Goal: Transaction & Acquisition: Book appointment/travel/reservation

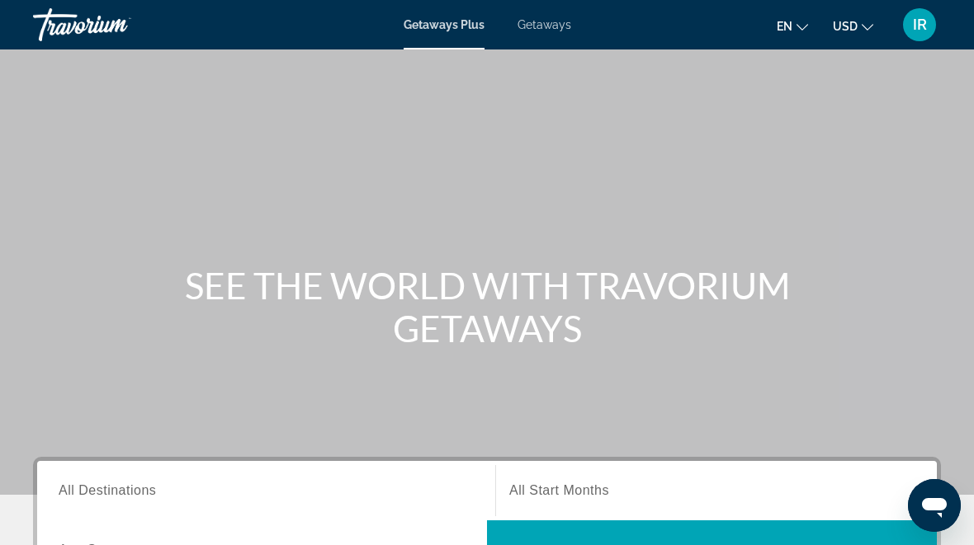
click at [545, 20] on span "Getaways" at bounding box center [544, 24] width 54 height 13
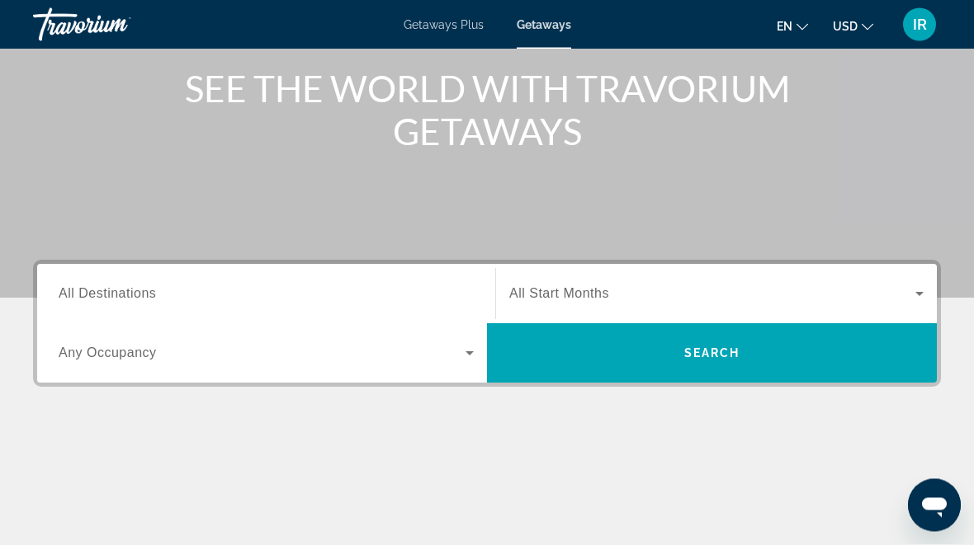
scroll to position [198, 0]
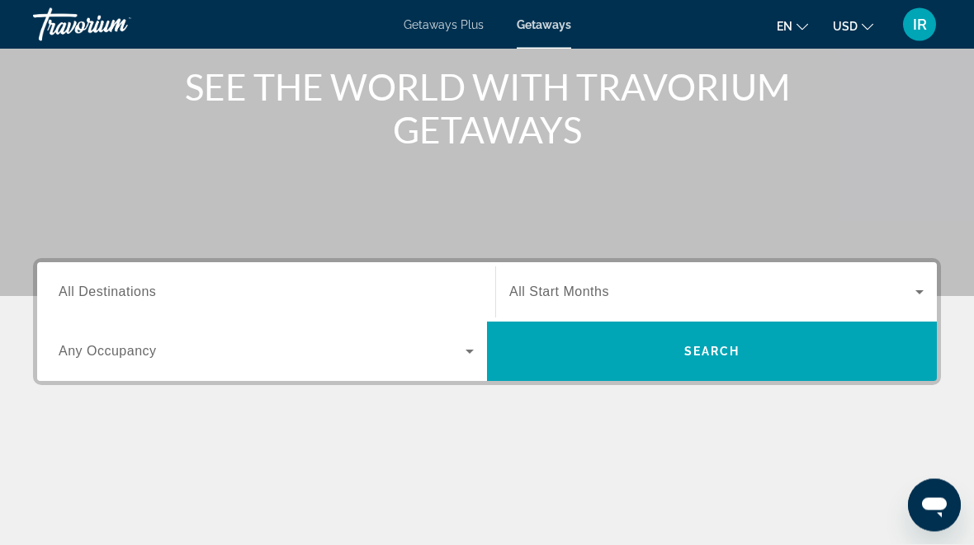
click at [468, 337] on div "Search widget" at bounding box center [266, 352] width 415 height 46
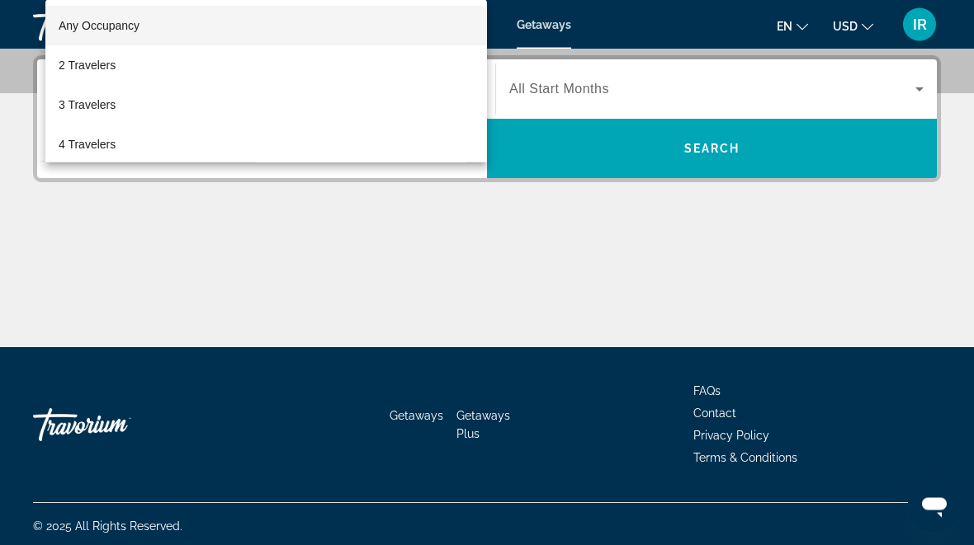
scroll to position [403, 0]
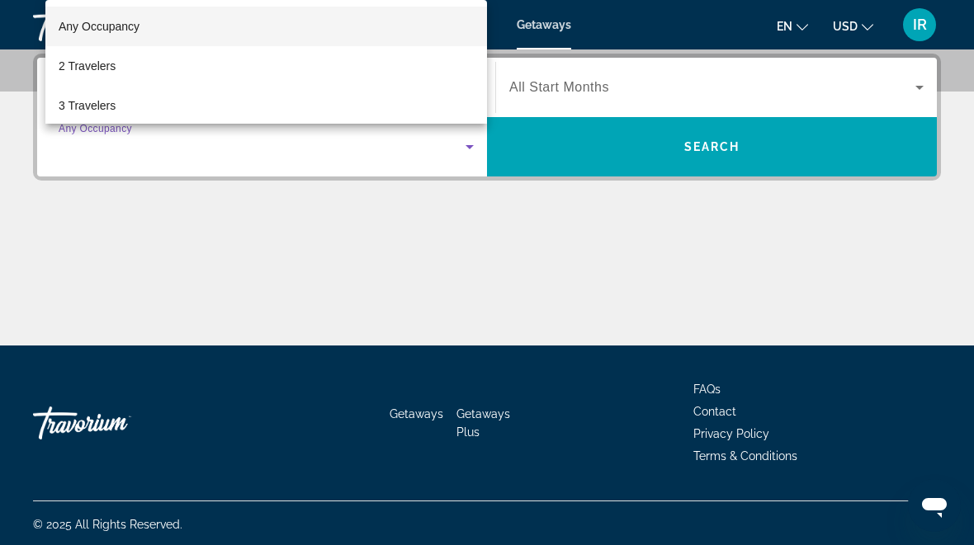
click at [421, 254] on div at bounding box center [487, 272] width 974 height 545
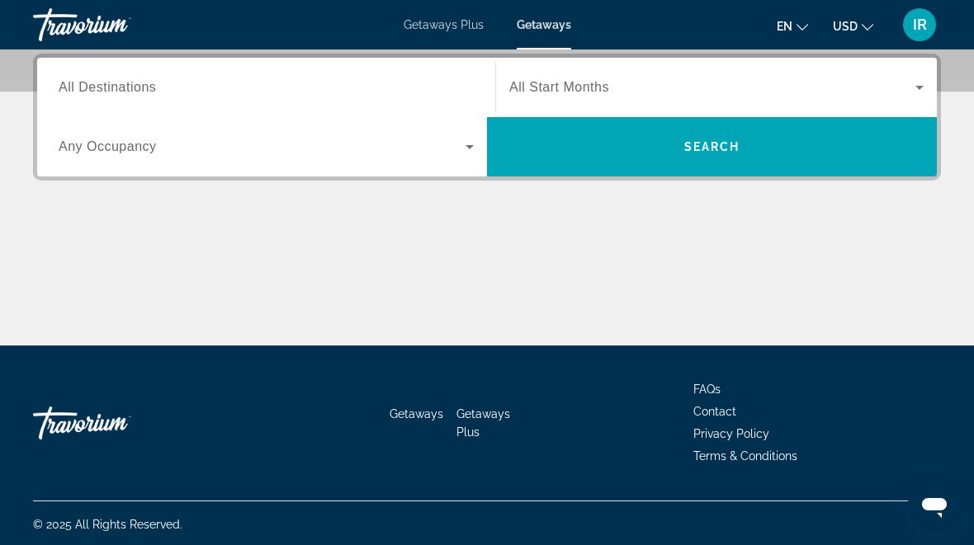
click at [99, 80] on span "All Destinations" at bounding box center [107, 87] width 97 height 14
click at [99, 80] on input "Destination All Destinations" at bounding box center [266, 88] width 415 height 20
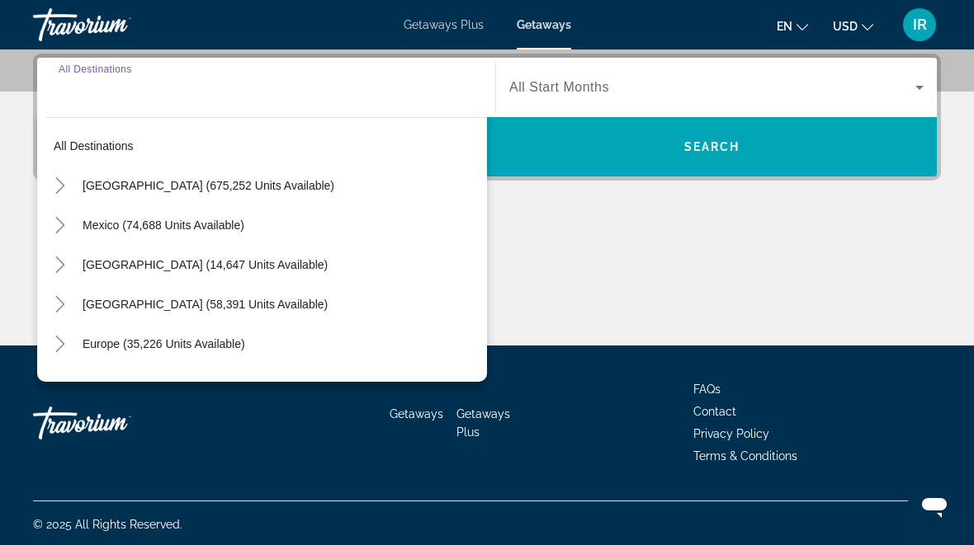
click at [64, 172] on mat-icon "Toggle United States (675,252 units available)" at bounding box center [59, 186] width 29 height 29
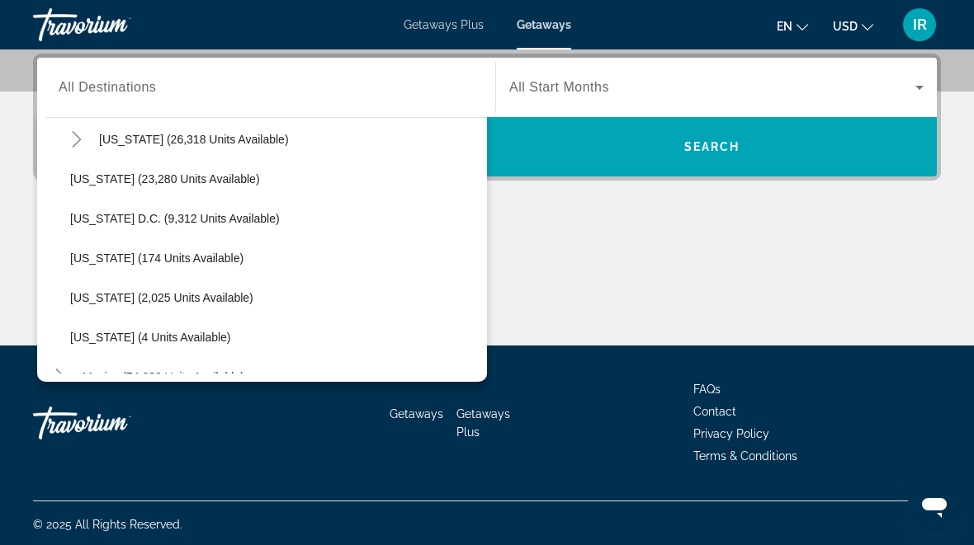
scroll to position [1631, 0]
click at [123, 172] on span "[US_STATE] (23,280 units available)" at bounding box center [165, 178] width 190 height 13
type input "**********"
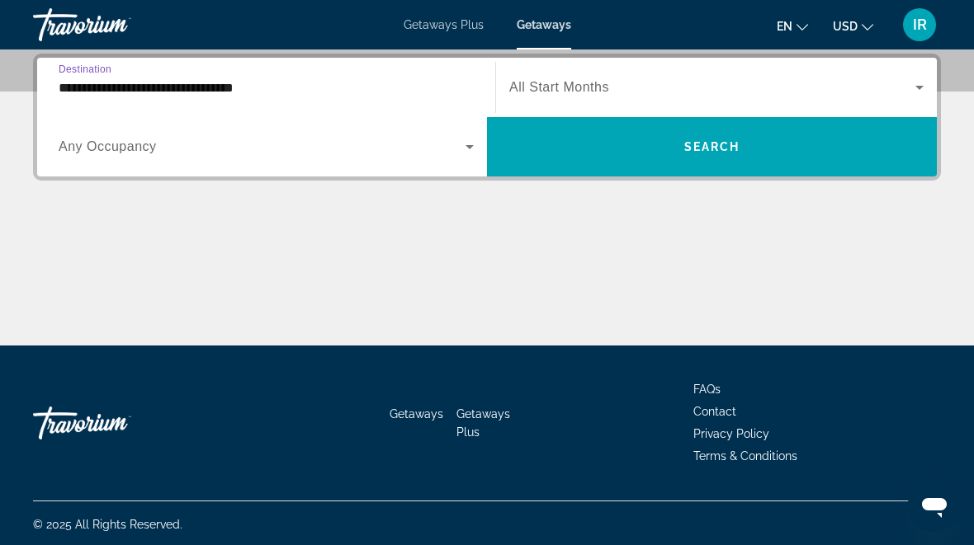
click at [685, 142] on span "Search" at bounding box center [712, 146] width 56 height 13
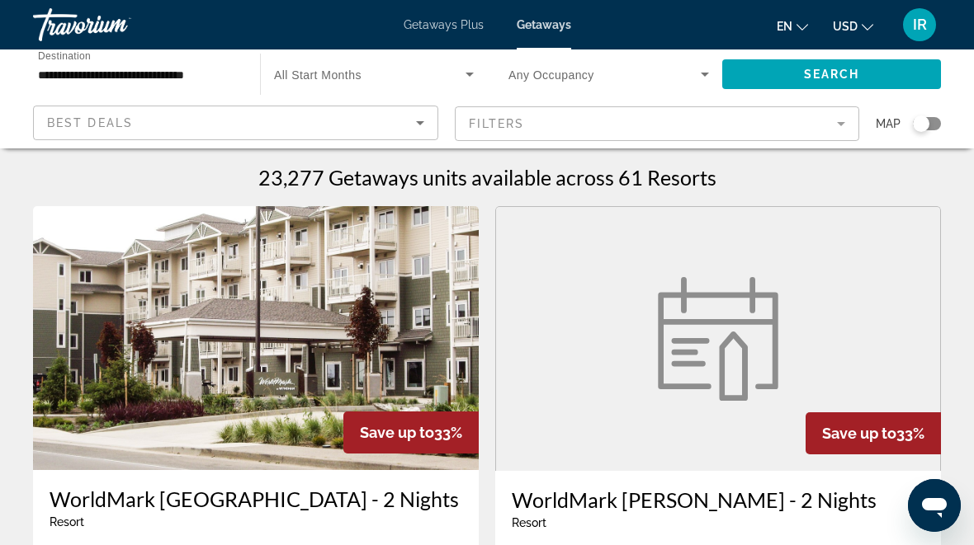
click at [422, 110] on div "Best Deals" at bounding box center [235, 129] width 377 height 46
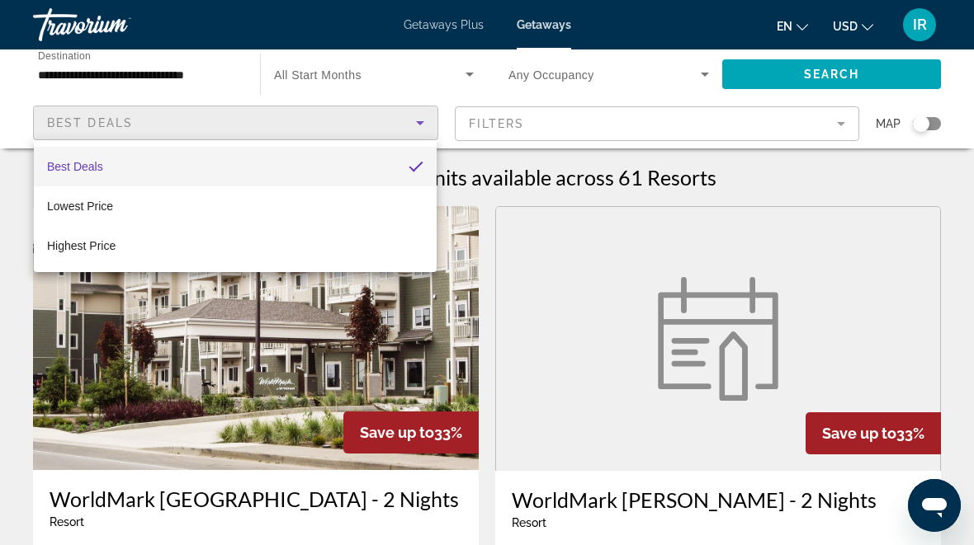
click at [425, 111] on div at bounding box center [487, 272] width 974 height 545
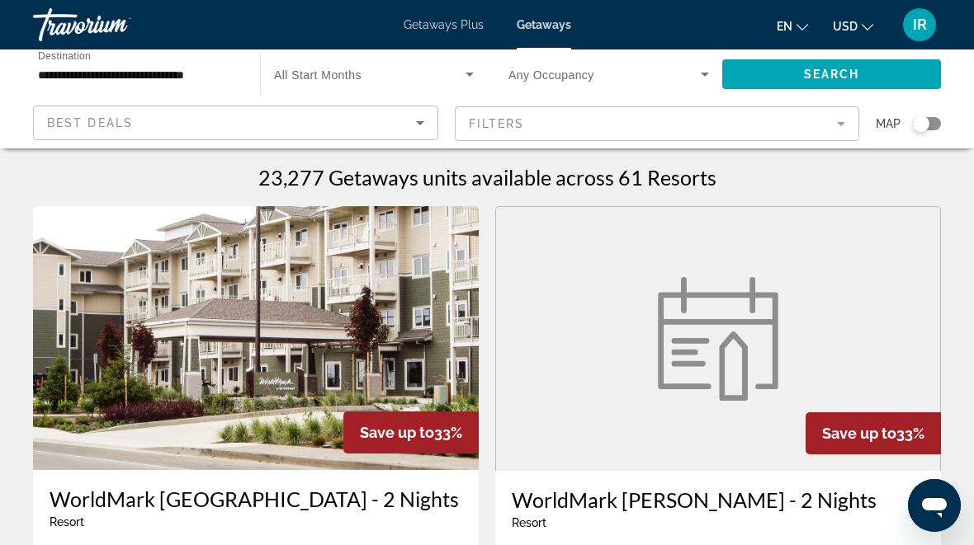
click at [847, 110] on mat-form-field "Filters" at bounding box center [657, 123] width 405 height 35
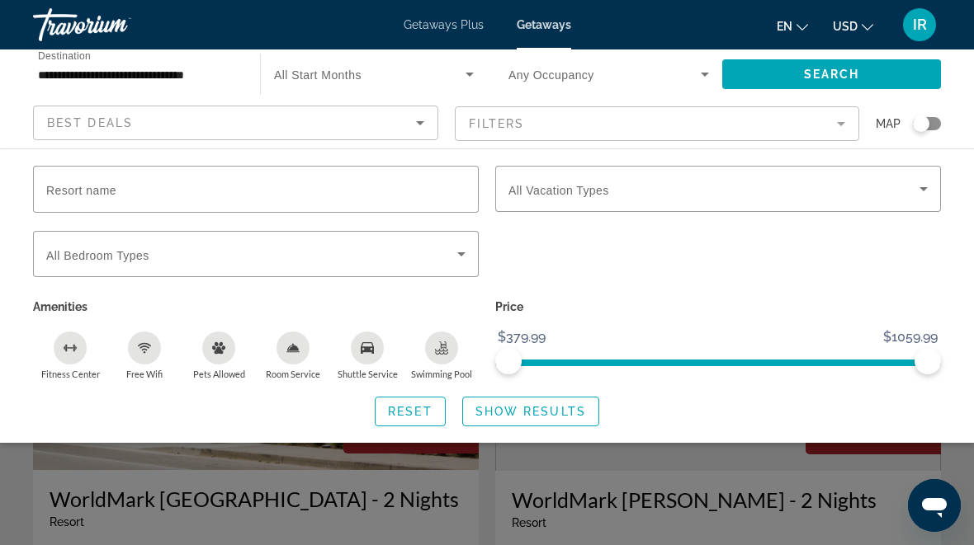
click at [152, 187] on input "Resort name" at bounding box center [255, 190] width 419 height 20
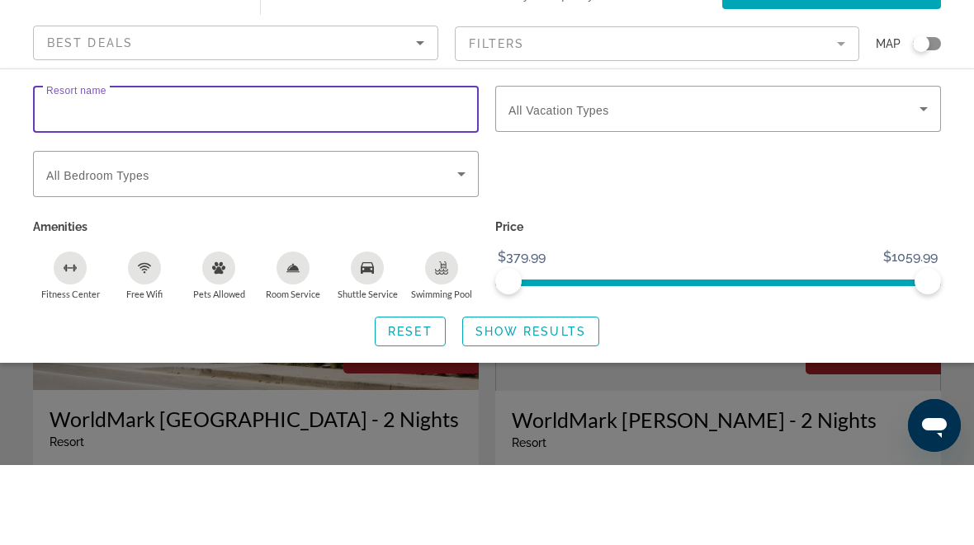
click at [106, 180] on input "Resort name" at bounding box center [255, 190] width 419 height 20
paste input "**********"
click at [823, 231] on div "Search widget" at bounding box center [718, 263] width 462 height 64
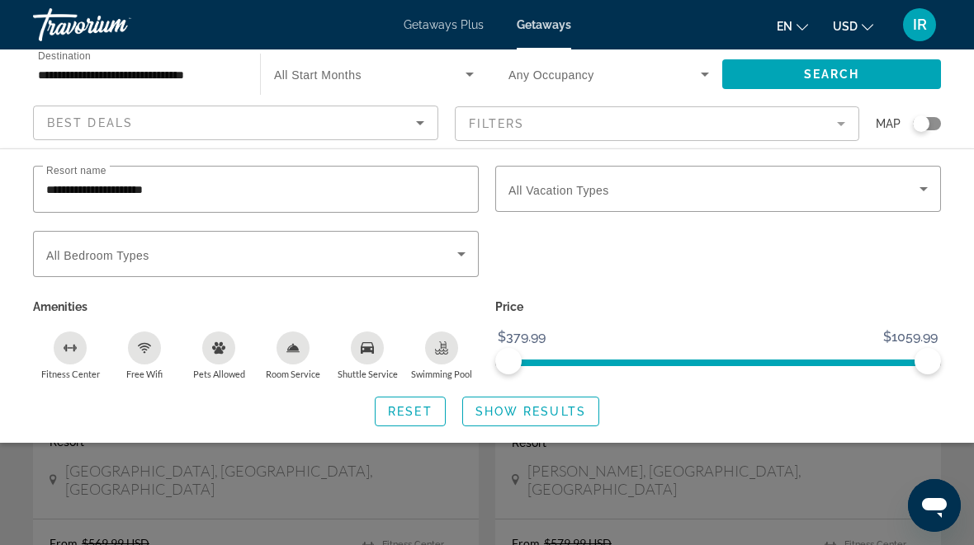
click at [454, 248] on icon "Search widget" at bounding box center [461, 254] width 20 height 20
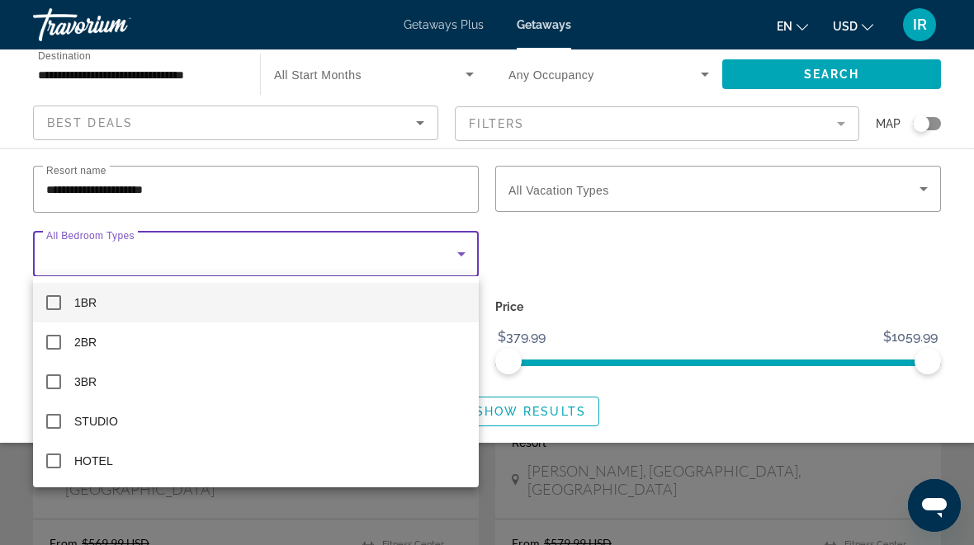
click at [605, 243] on div at bounding box center [487, 272] width 974 height 545
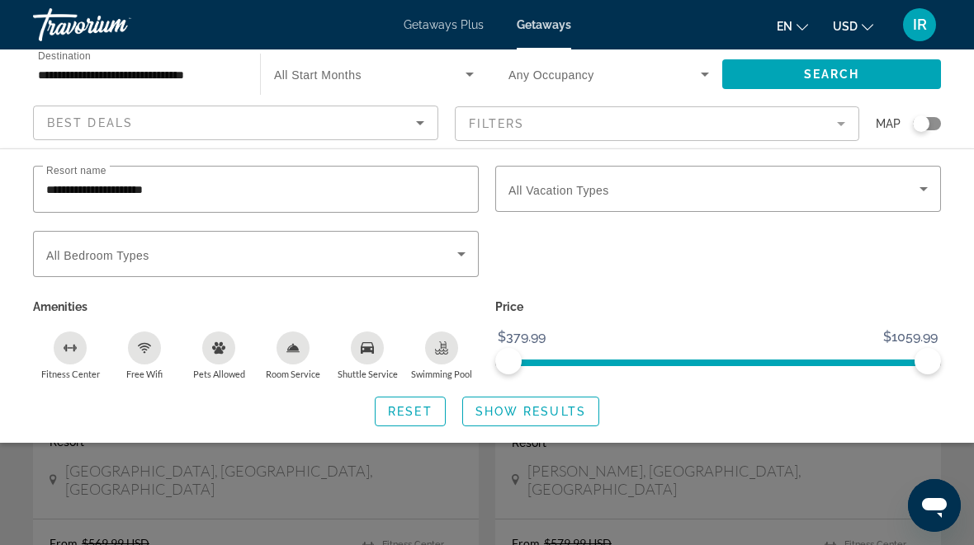
click at [843, 70] on span "Search" at bounding box center [832, 74] width 56 height 13
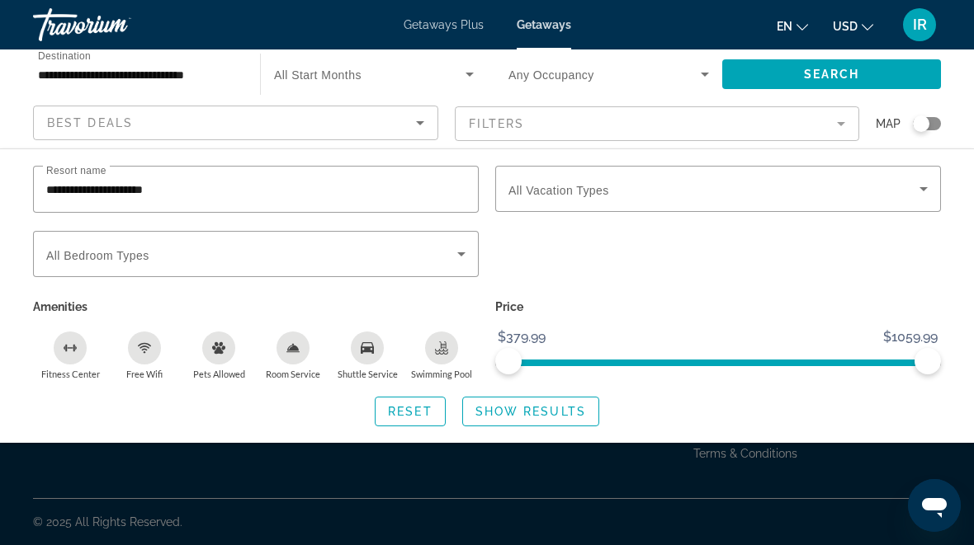
click at [843, 73] on span "Search" at bounding box center [832, 74] width 56 height 13
click at [200, 180] on input "**********" at bounding box center [255, 190] width 419 height 20
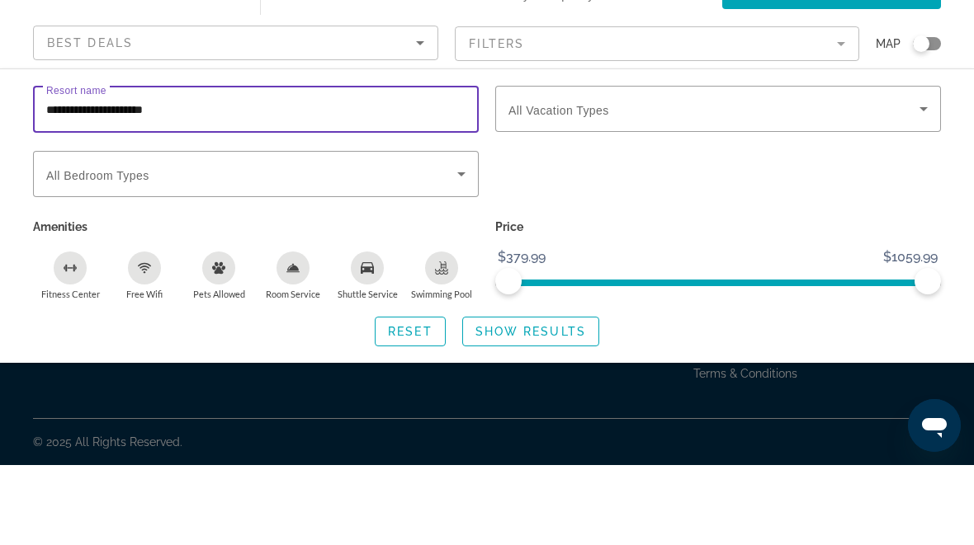
click at [100, 180] on input "**********" at bounding box center [255, 190] width 419 height 20
click at [234, 180] on input "**********" at bounding box center [255, 190] width 419 height 20
click at [803, 231] on div "Search widget" at bounding box center [718, 263] width 462 height 64
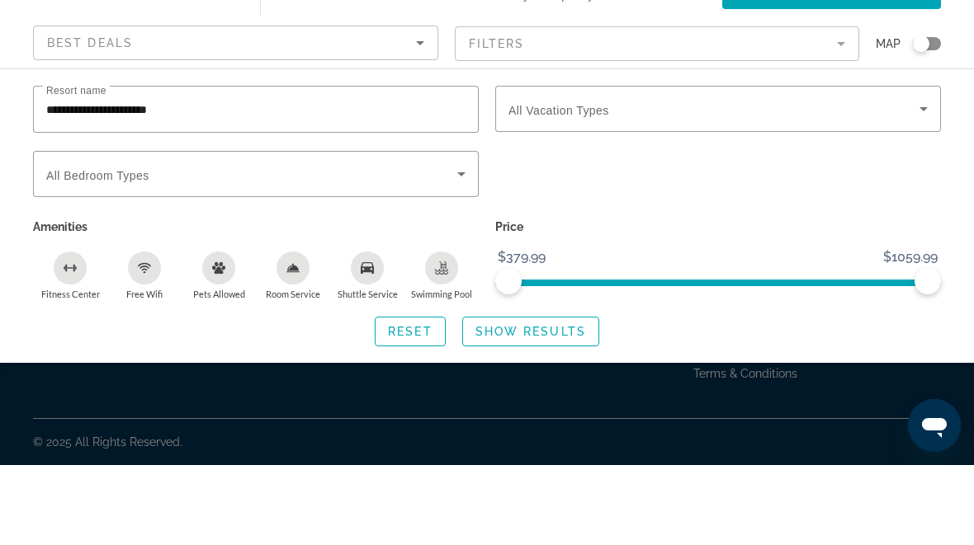
scroll to position [78, 0]
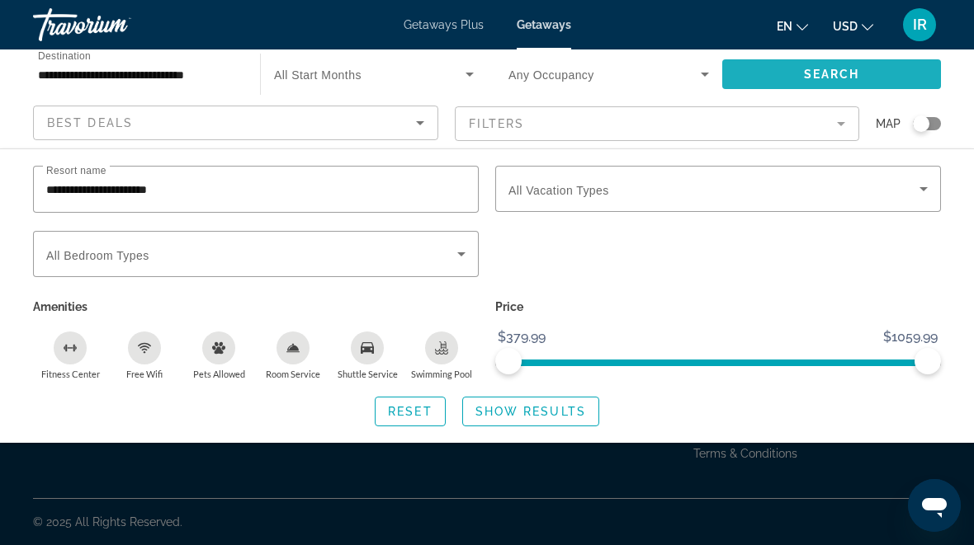
click at [832, 66] on span "Search widget" at bounding box center [831, 74] width 219 height 40
click at [700, 59] on div "Search widget" at bounding box center [608, 74] width 201 height 46
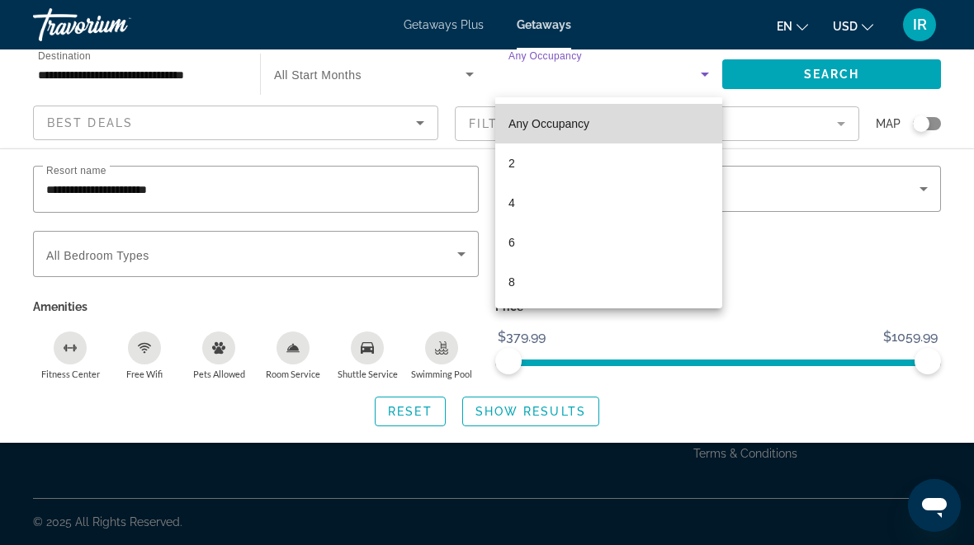
click at [642, 111] on mat-option "Any Occupancy" at bounding box center [608, 124] width 227 height 40
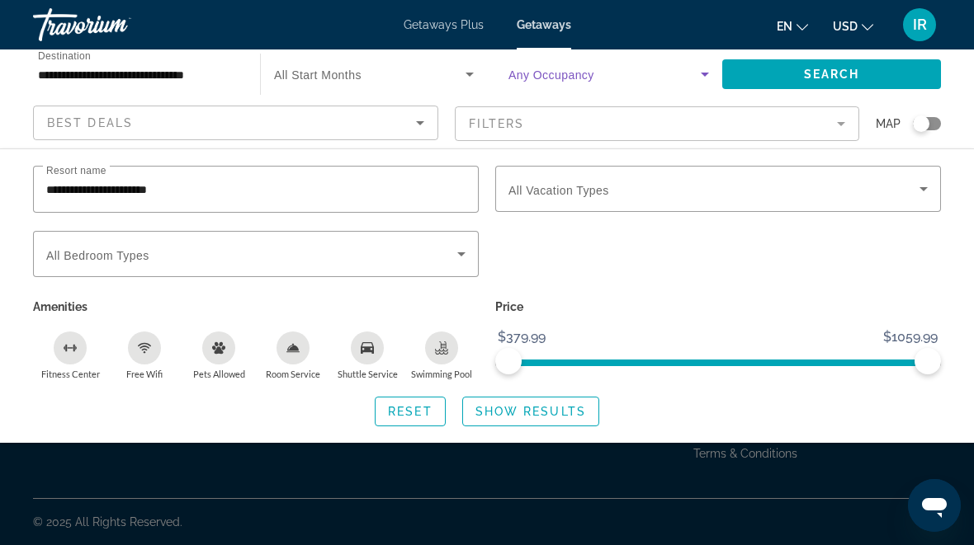
click at [829, 59] on span "Search widget" at bounding box center [831, 74] width 219 height 40
click at [227, 180] on input "**********" at bounding box center [255, 190] width 419 height 20
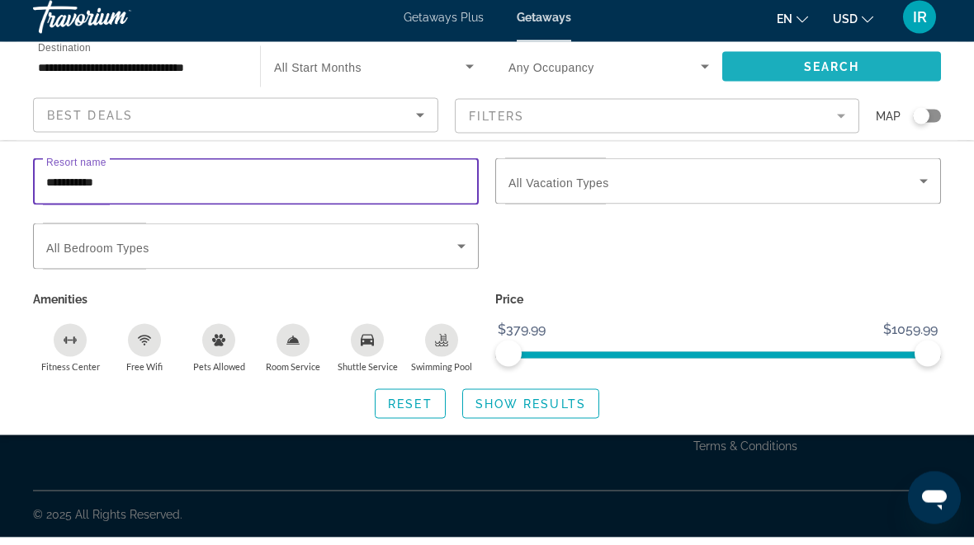
click at [824, 57] on span "Search widget" at bounding box center [831, 74] width 219 height 40
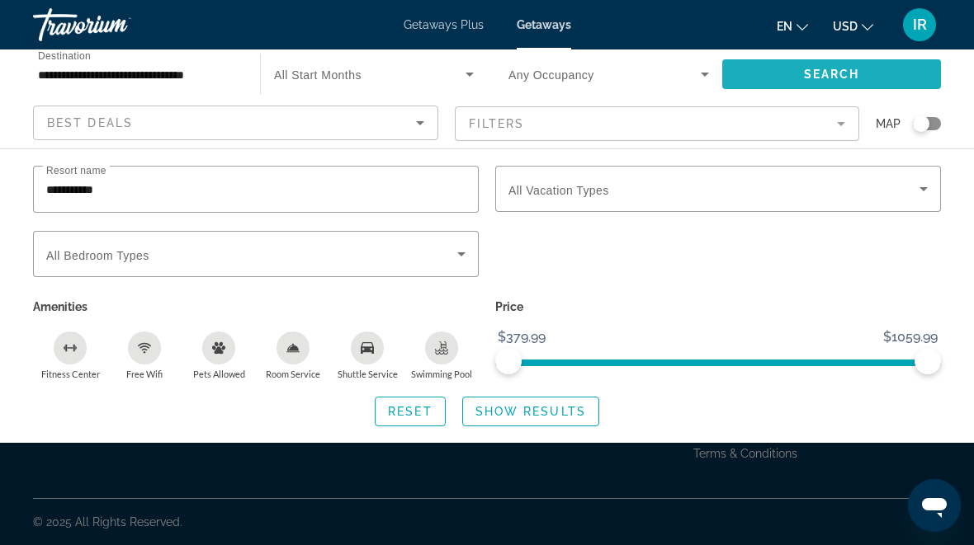
click at [805, 62] on span "Search widget" at bounding box center [831, 74] width 219 height 40
click at [164, 180] on input "**********" at bounding box center [255, 190] width 419 height 20
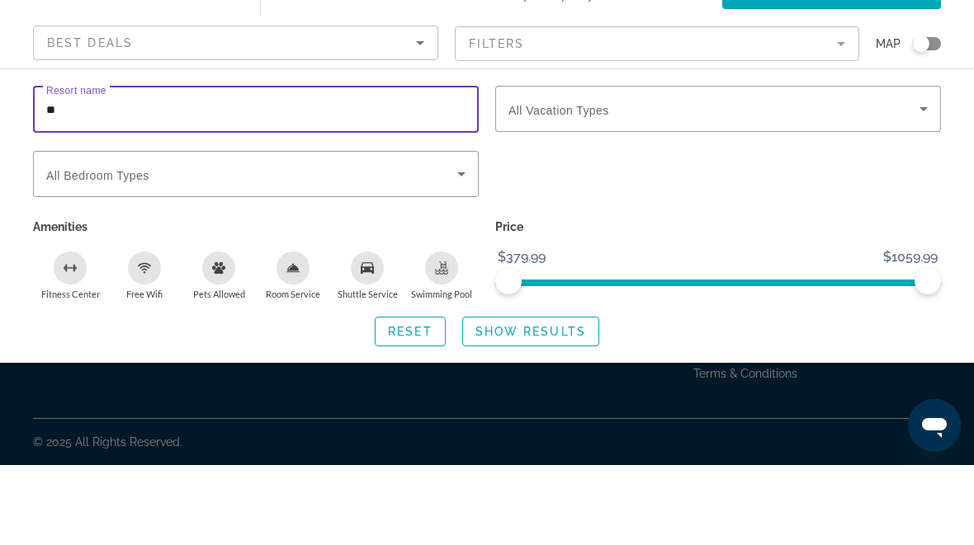
type input "*"
click at [170, 180] on input "Resort name" at bounding box center [255, 190] width 419 height 20
paste input "**********"
click at [100, 180] on input "**********" at bounding box center [255, 190] width 419 height 20
type input "**********"
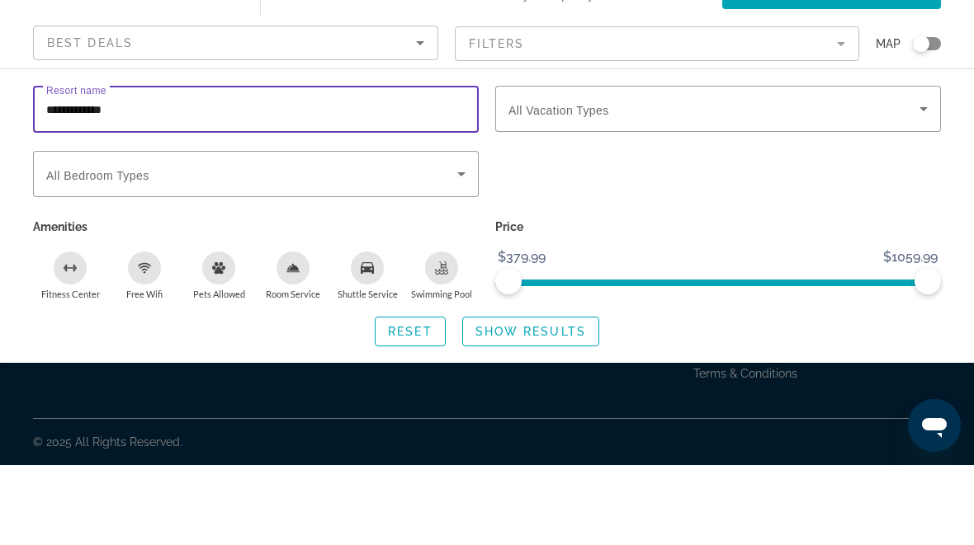
click at [795, 231] on div "Search widget" at bounding box center [718, 263] width 462 height 64
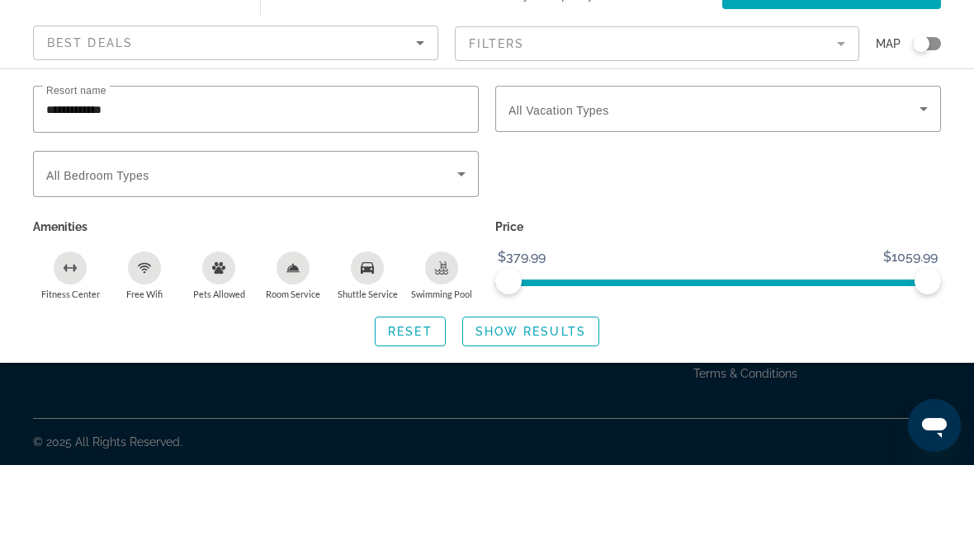
scroll to position [78, 0]
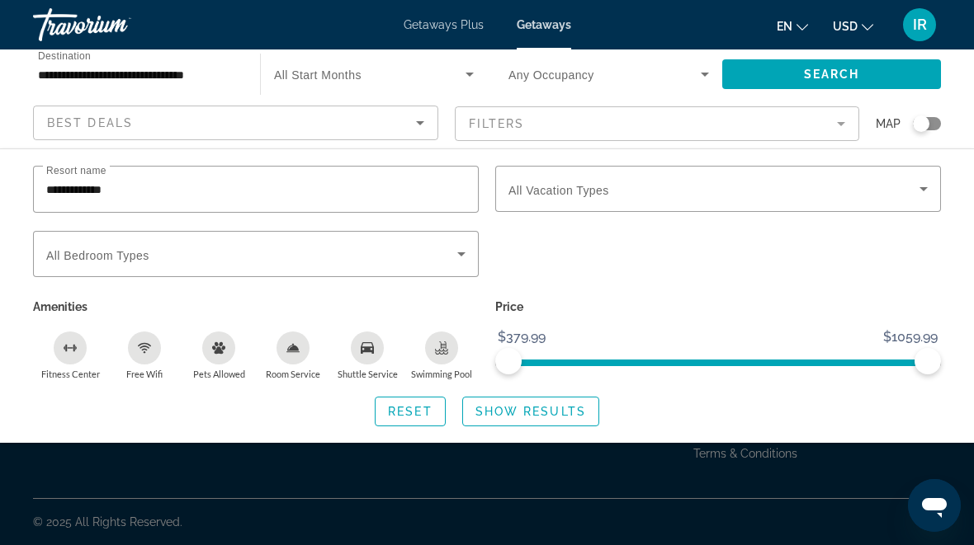
click at [813, 66] on span "Search widget" at bounding box center [831, 74] width 219 height 40
click at [836, 68] on span "Search" at bounding box center [832, 74] width 56 height 13
click at [531, 398] on span "Search widget" at bounding box center [530, 412] width 135 height 40
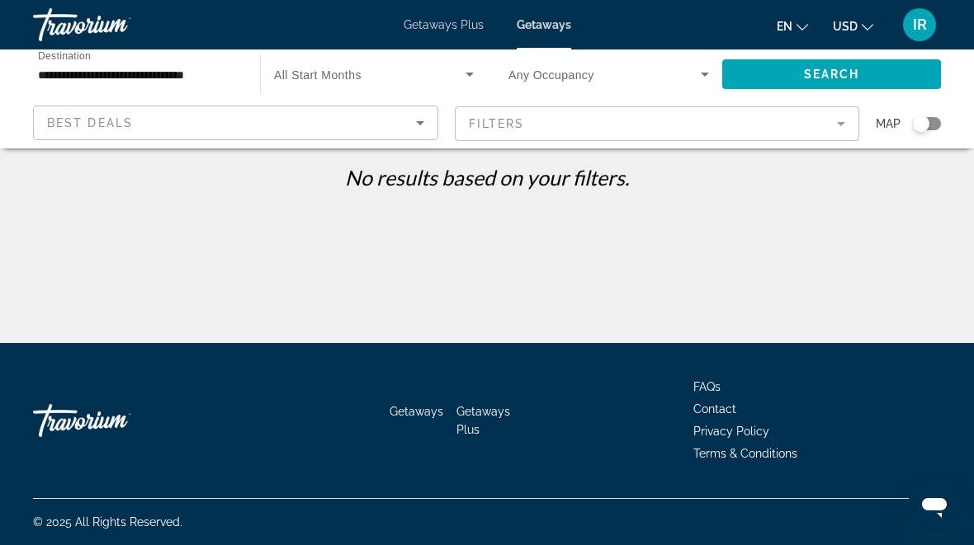
click at [221, 114] on div "Best Deals" at bounding box center [231, 123] width 369 height 20
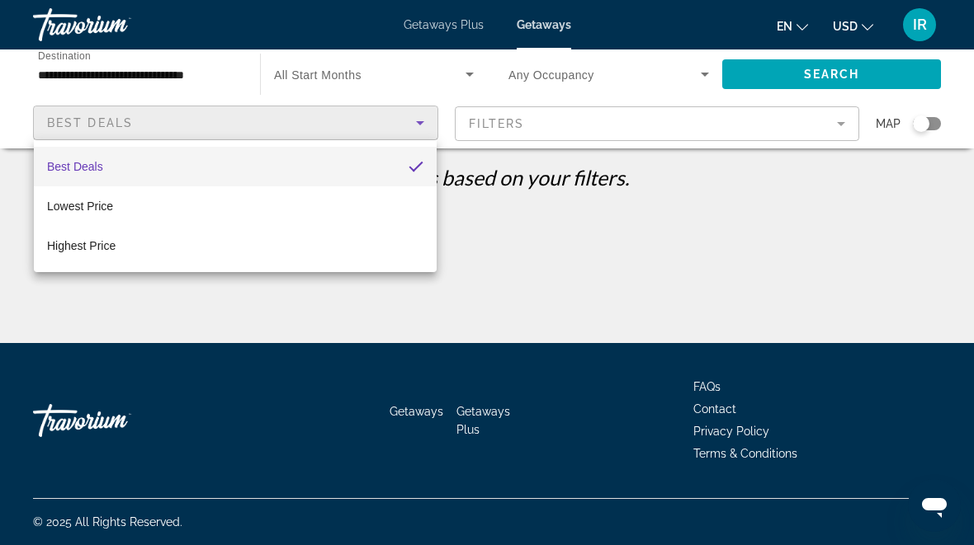
click at [253, 116] on div at bounding box center [487, 272] width 974 height 545
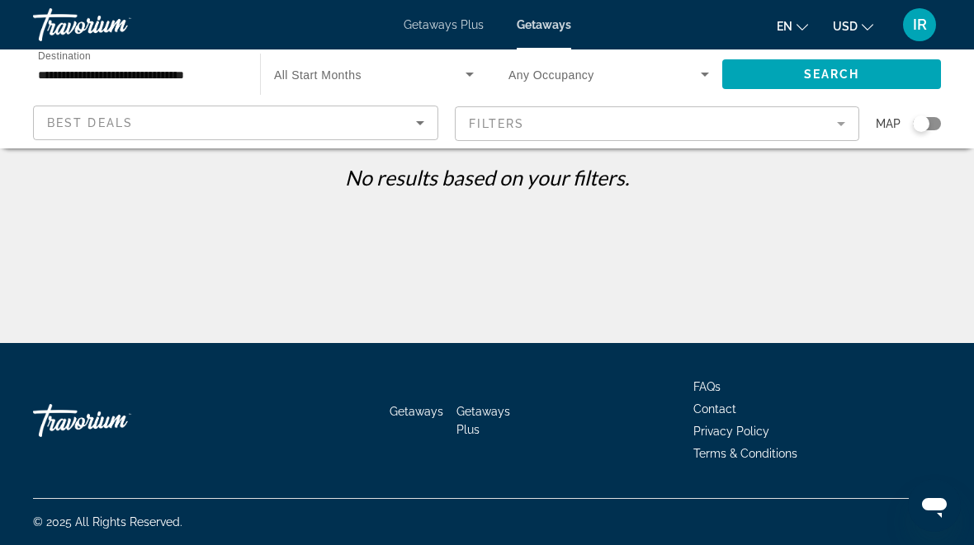
click at [543, 120] on mat-form-field "Filters" at bounding box center [657, 123] width 405 height 35
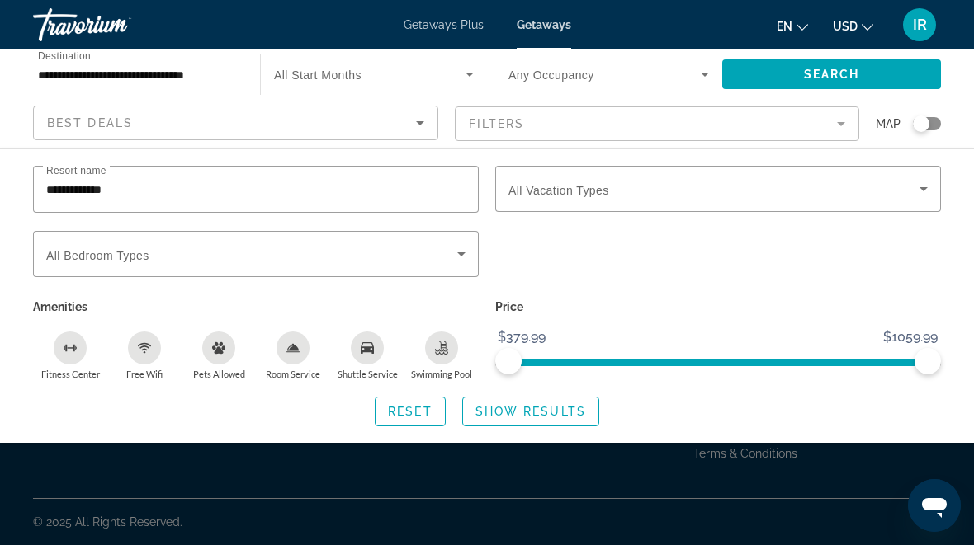
click at [212, 175] on div "**********" at bounding box center [255, 189] width 419 height 47
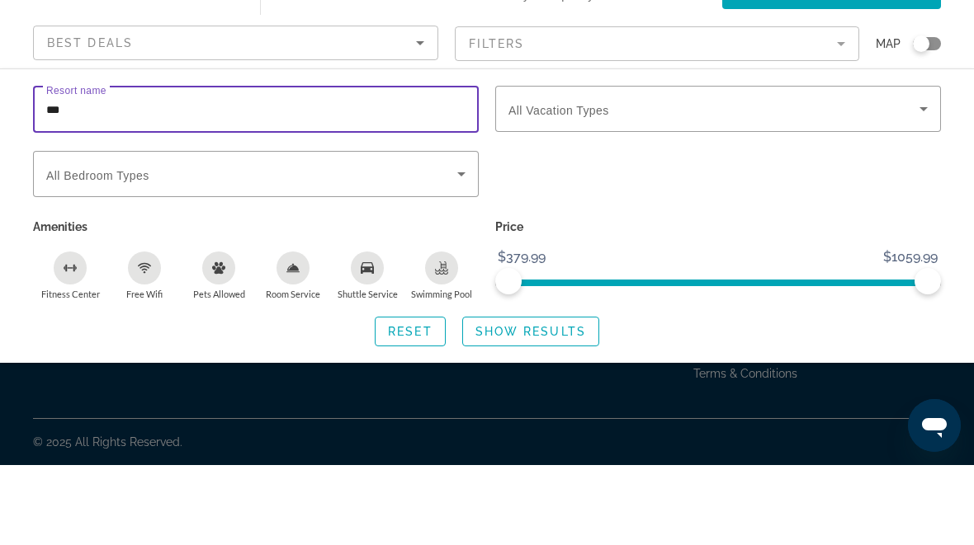
type input "*"
click at [149, 180] on input "Resort name" at bounding box center [255, 190] width 419 height 20
click at [133, 180] on input "Resort name" at bounding box center [255, 190] width 419 height 20
paste input "**********"
click at [107, 180] on input "**********" at bounding box center [255, 190] width 419 height 20
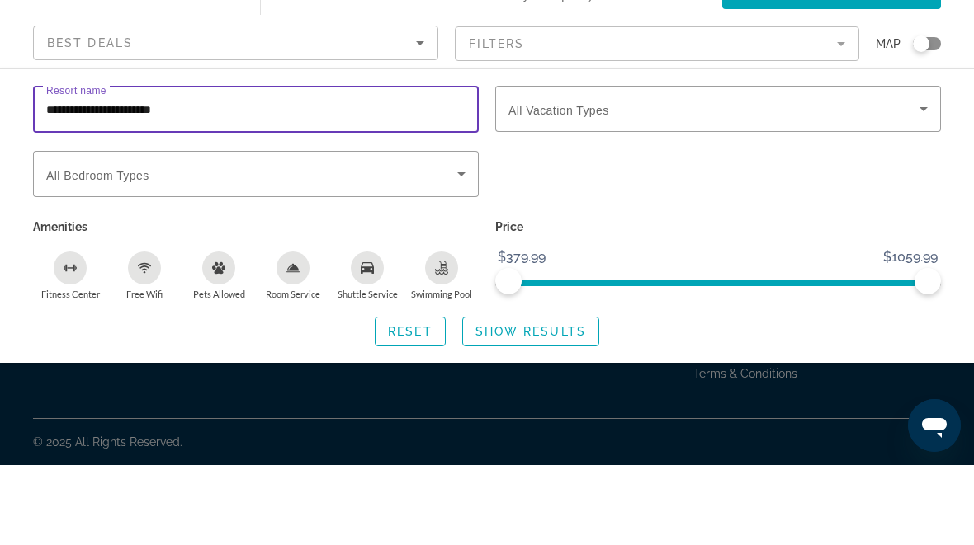
type input "**********"
click at [675, 231] on div "Search widget" at bounding box center [718, 263] width 462 height 64
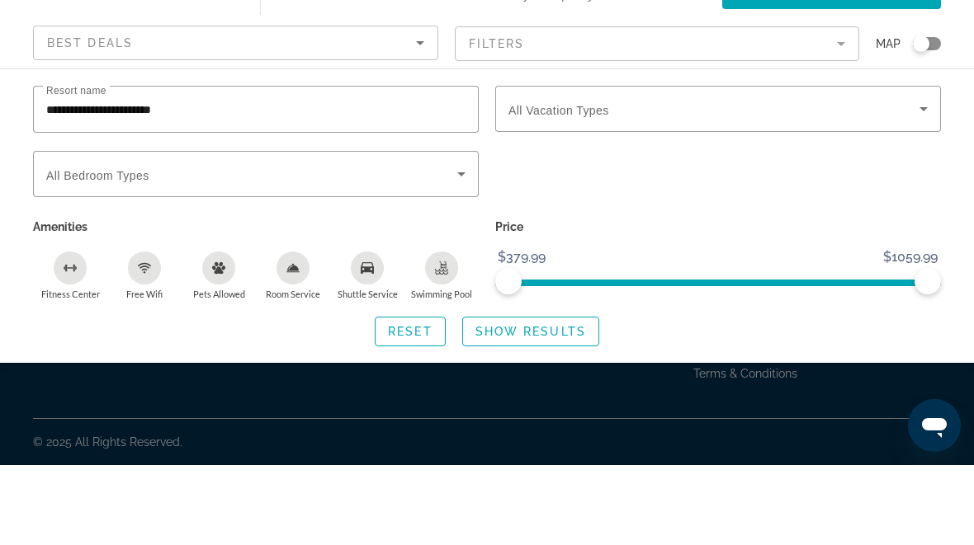
scroll to position [78, 0]
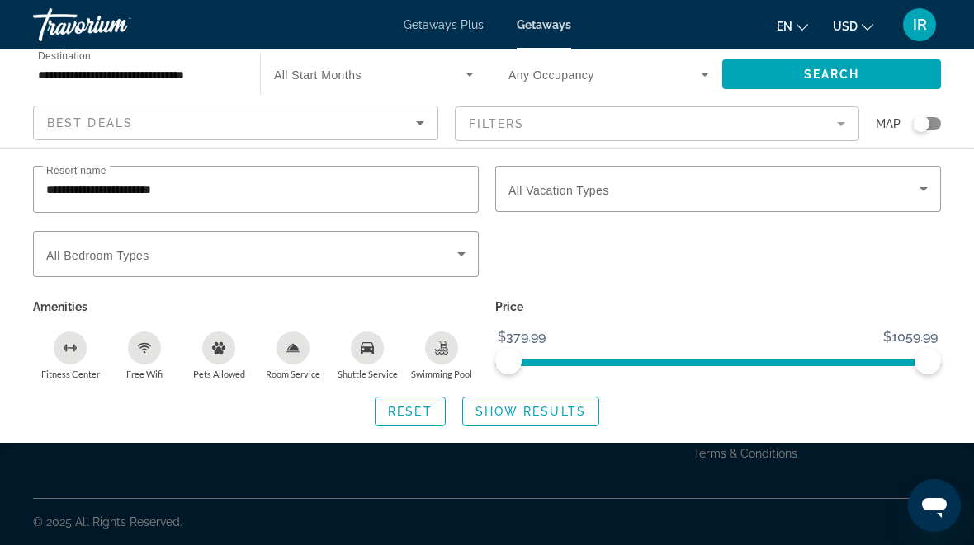
click at [532, 405] on span "Show Results" at bounding box center [530, 411] width 111 height 13
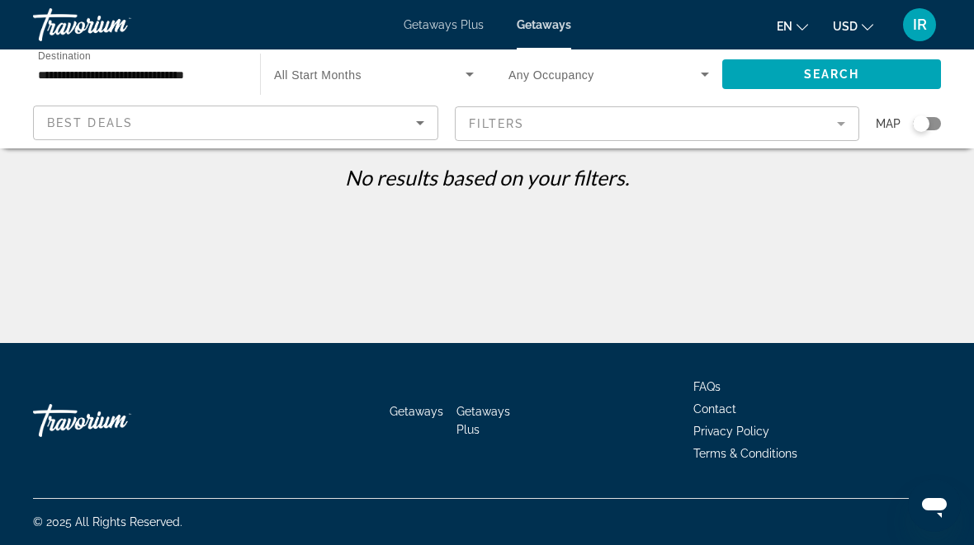
click at [739, 264] on div "**********" at bounding box center [487, 336] width 974 height 343
click at [705, 66] on icon "Search widget" at bounding box center [705, 74] width 20 height 20
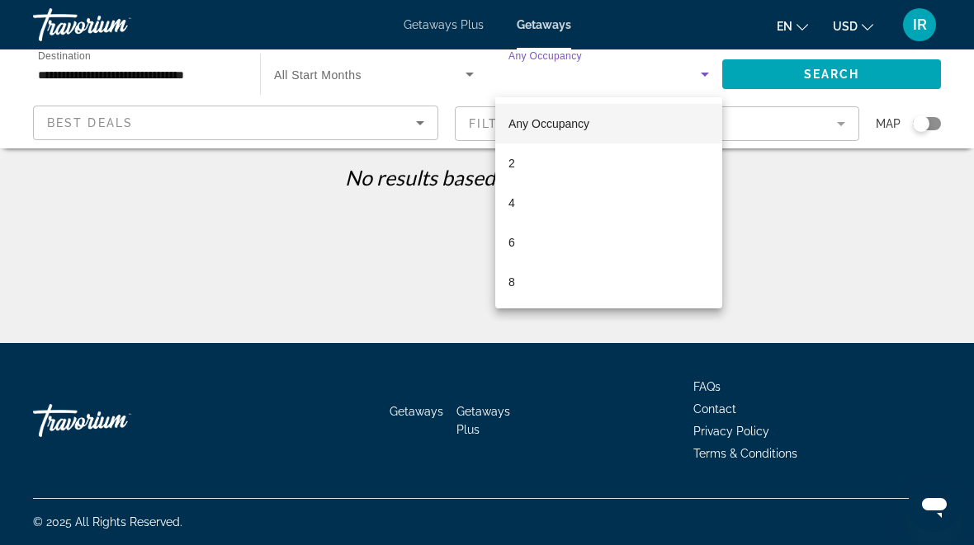
click at [786, 217] on div at bounding box center [487, 272] width 974 height 545
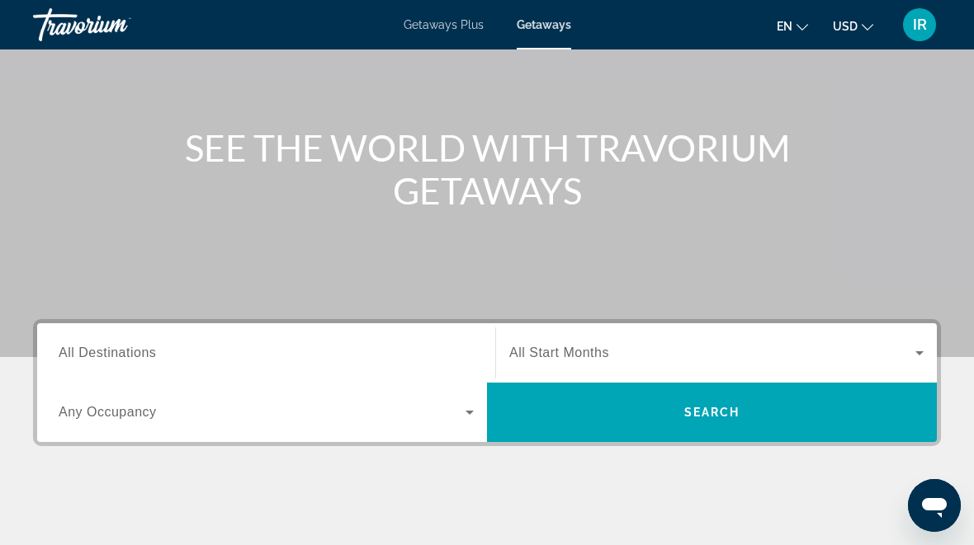
scroll to position [144, 0]
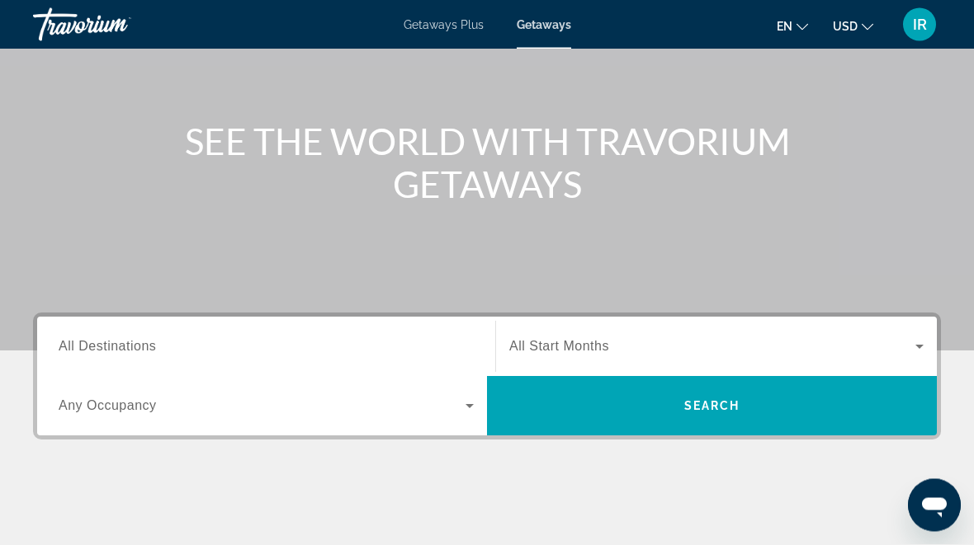
click at [135, 346] on span "All Destinations" at bounding box center [107, 347] width 97 height 14
click at [135, 346] on input "Destination All Destinations" at bounding box center [266, 348] width 415 height 20
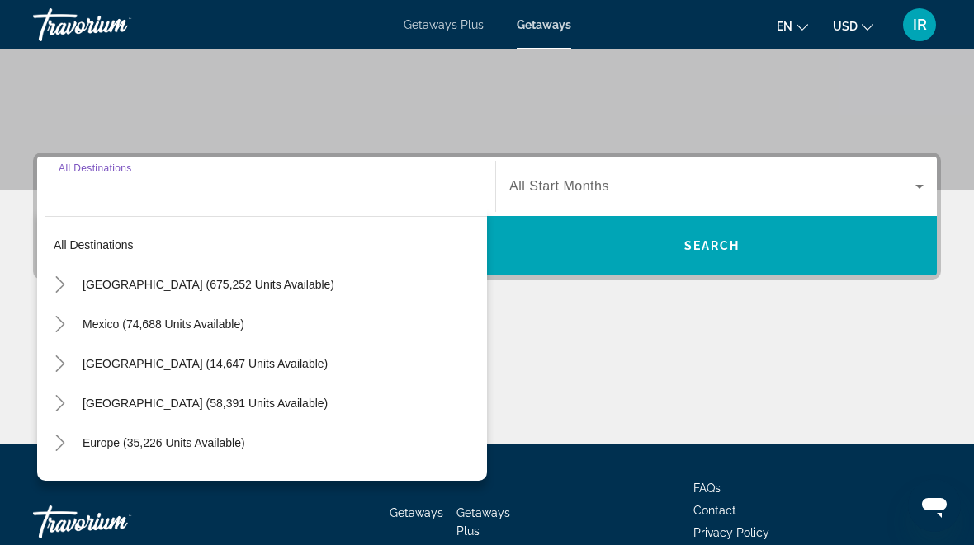
scroll to position [403, 0]
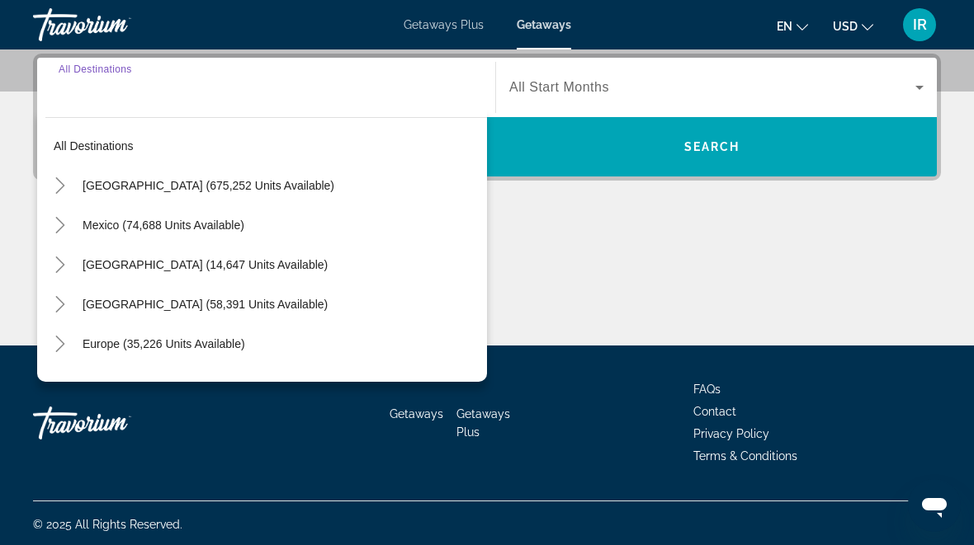
click at [68, 193] on mat-icon "Toggle United States (675,252 units available)" at bounding box center [59, 186] width 29 height 29
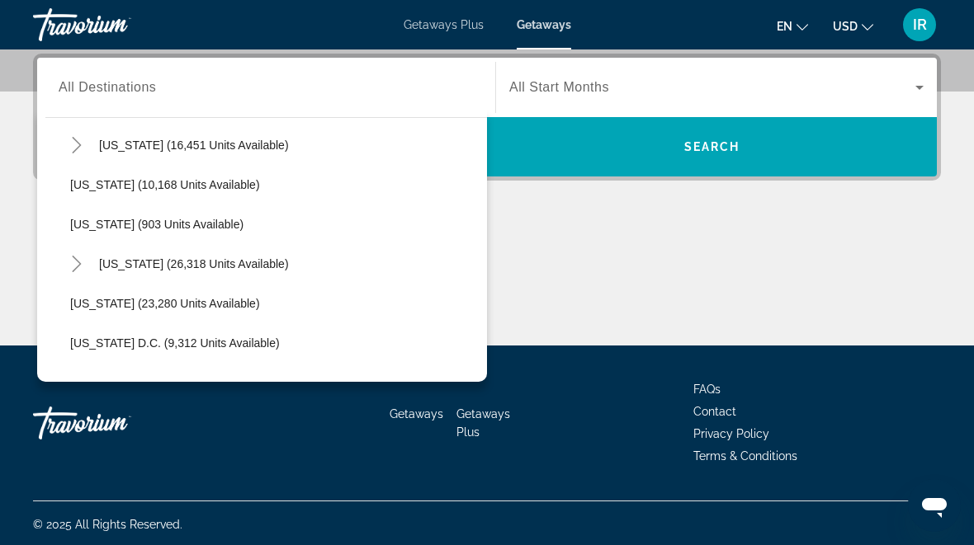
scroll to position [1507, 0]
click at [136, 289] on span "Search widget" at bounding box center [274, 303] width 425 height 40
type input "**********"
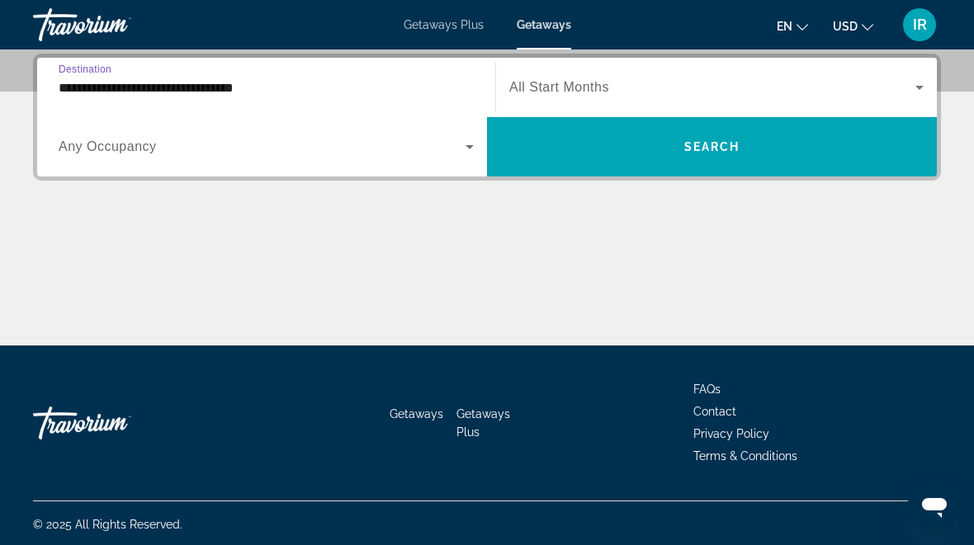
click at [618, 140] on span "Search widget" at bounding box center [712, 147] width 450 height 40
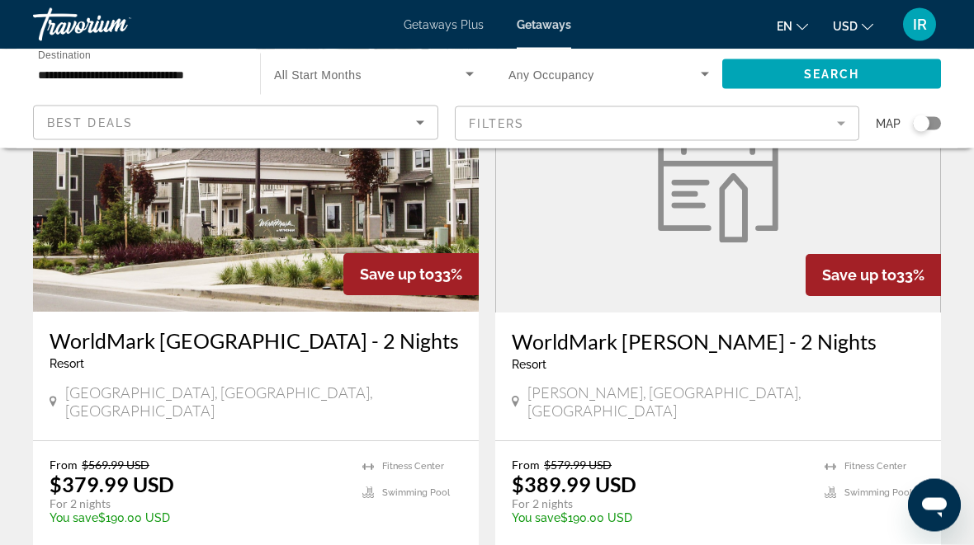
scroll to position [158, 0]
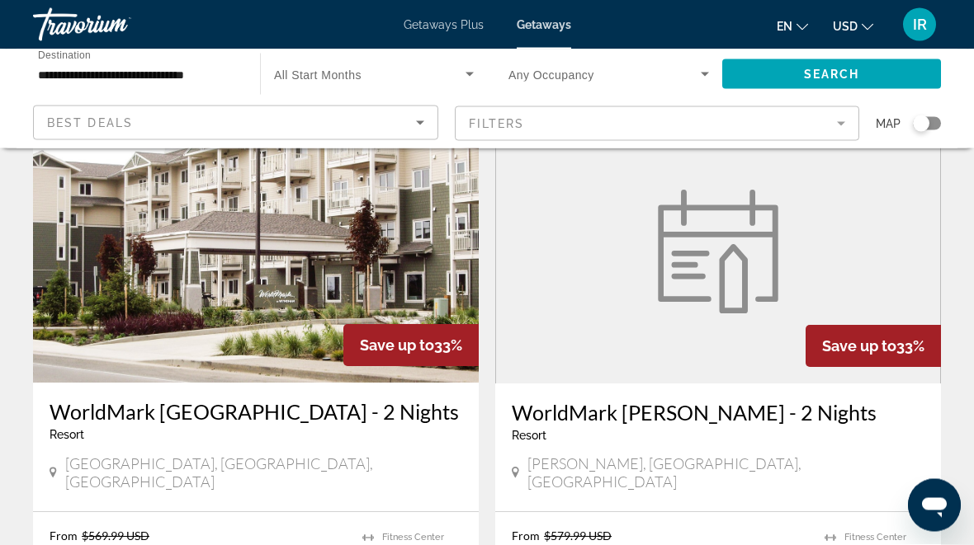
click at [838, 116] on mat-form-field "Filters" at bounding box center [657, 123] width 405 height 35
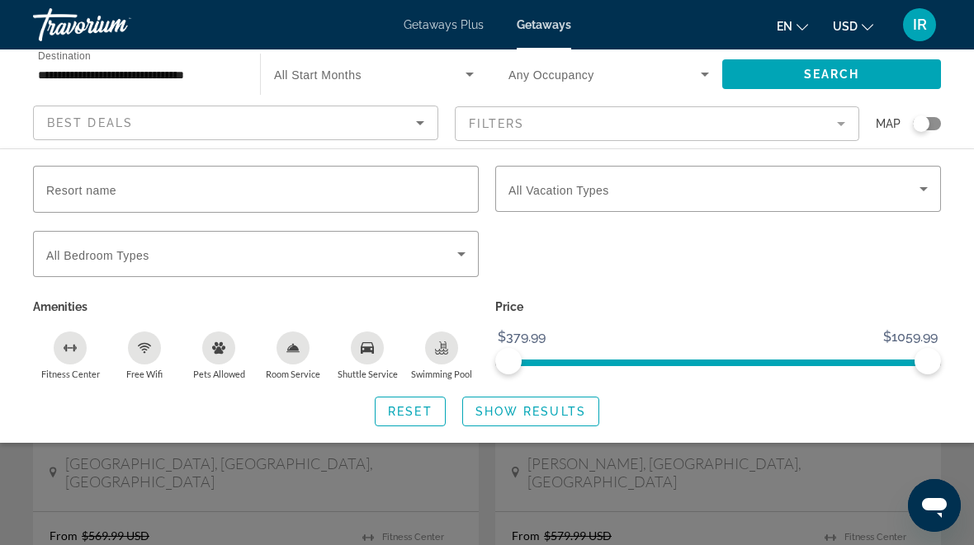
click at [125, 183] on input "Resort name" at bounding box center [255, 190] width 419 height 20
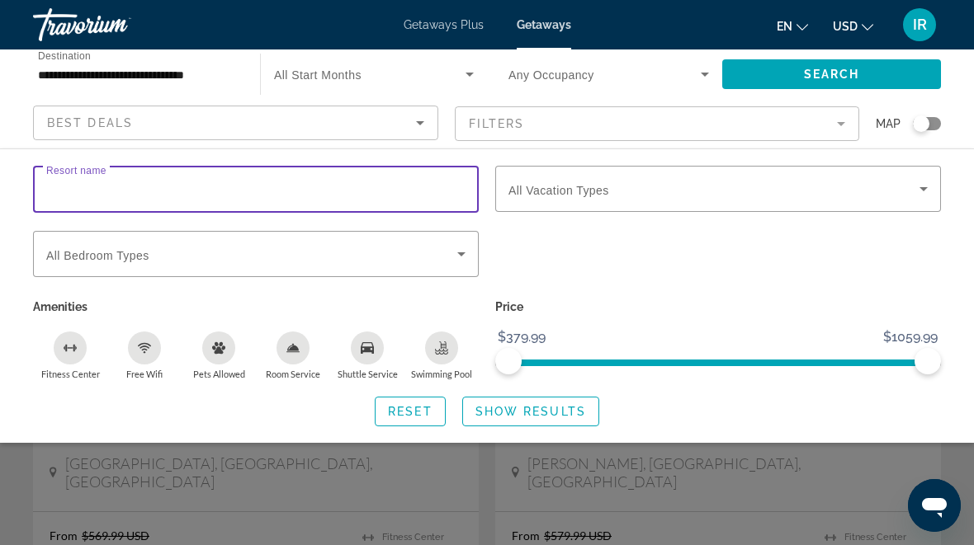
scroll to position [87, 0]
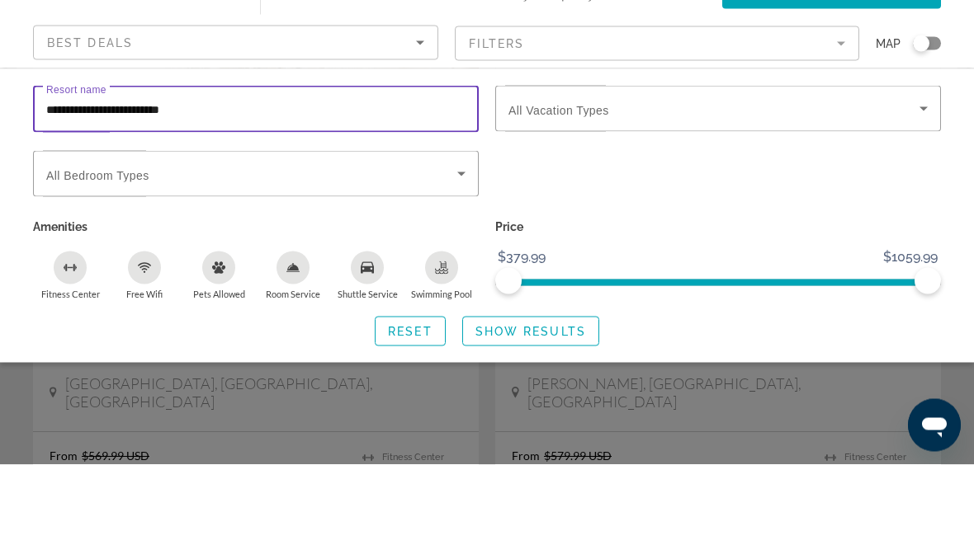
type input "**********"
click at [728, 231] on div "Search widget" at bounding box center [718, 263] width 462 height 64
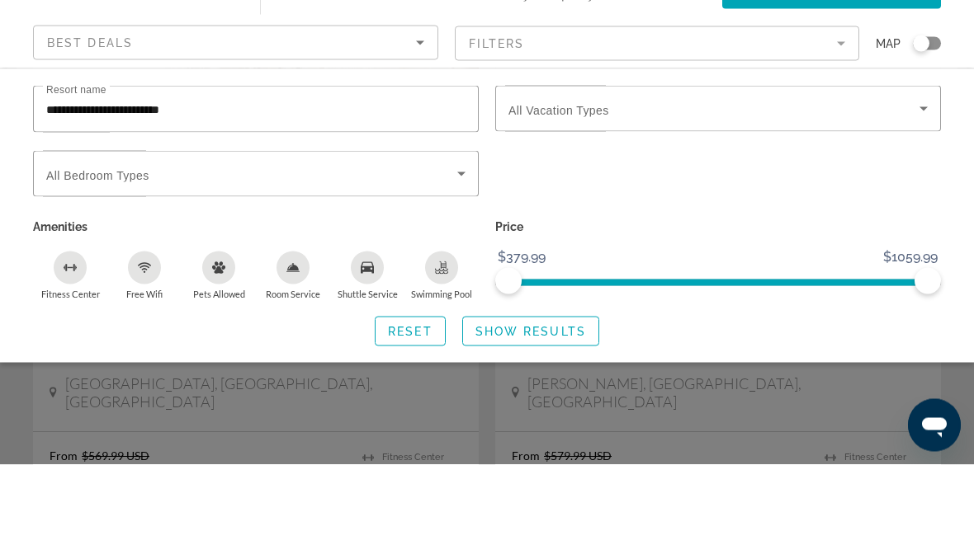
scroll to position [167, 0]
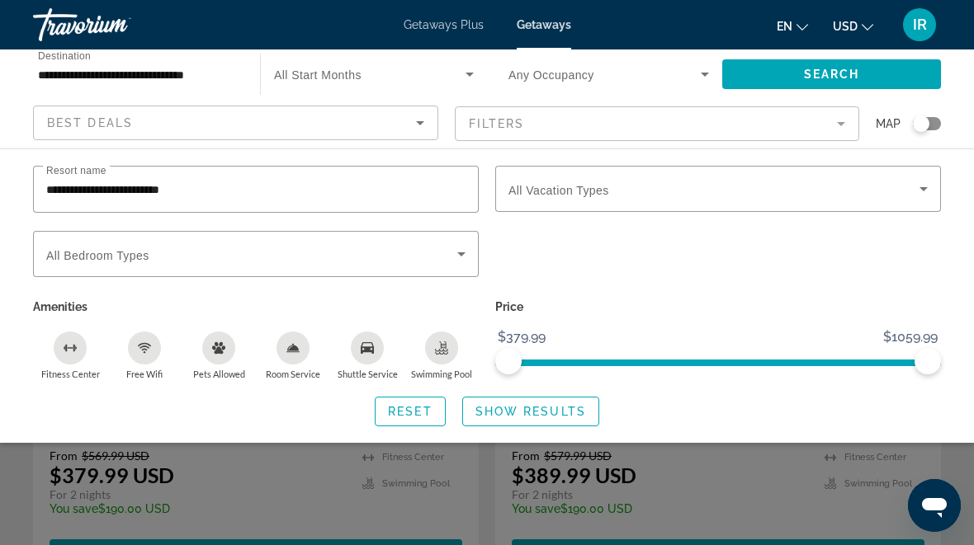
click at [536, 398] on span "Search widget" at bounding box center [530, 412] width 135 height 40
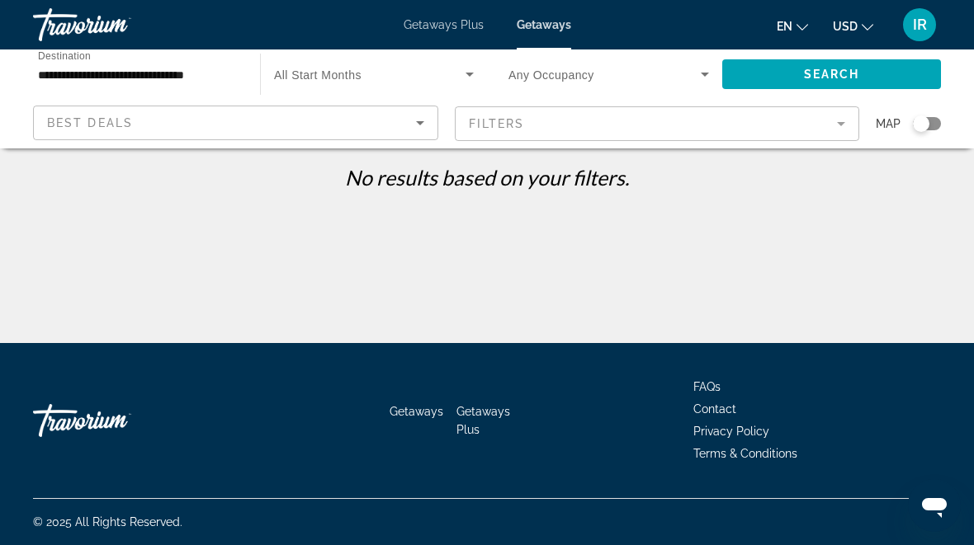
click at [539, 276] on div "**********" at bounding box center [487, 336] width 974 height 343
click at [401, 273] on div "**********" at bounding box center [487, 336] width 974 height 343
click at [834, 116] on mat-form-field "Filters" at bounding box center [657, 123] width 405 height 35
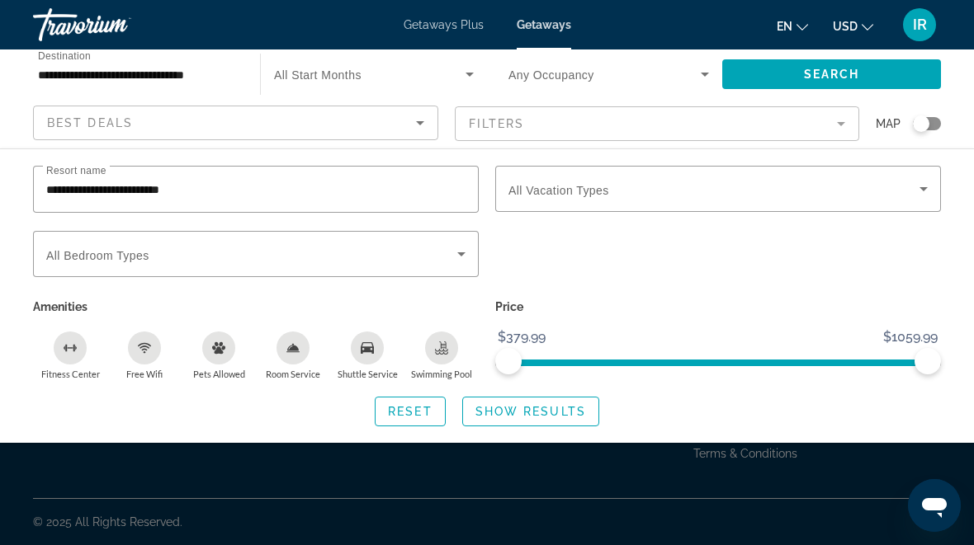
click at [188, 175] on div "**********" at bounding box center [255, 189] width 419 height 47
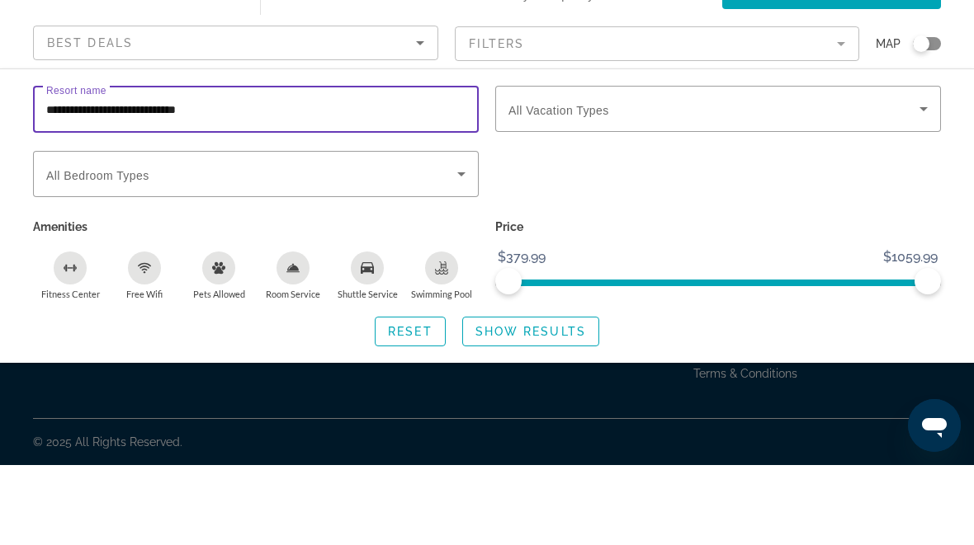
type input "**********"
click at [786, 231] on div "Search widget" at bounding box center [718, 263] width 462 height 64
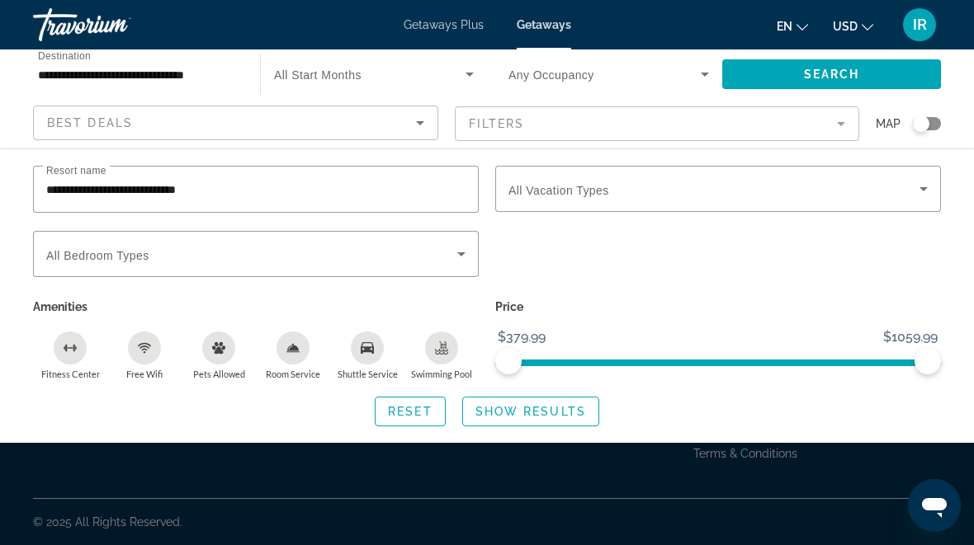
click at [564, 405] on span "Show Results" at bounding box center [530, 411] width 111 height 13
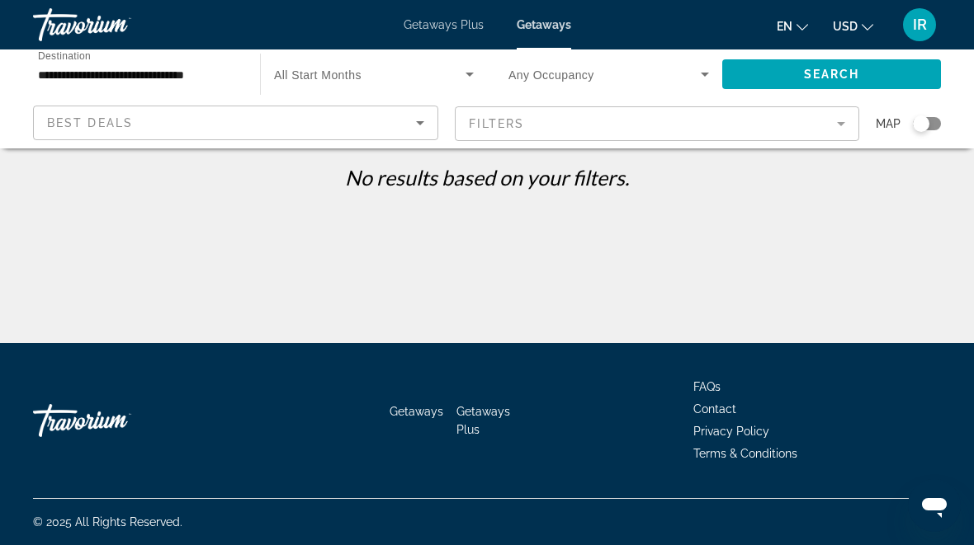
click at [821, 112] on mat-form-field "Filters" at bounding box center [657, 123] width 405 height 35
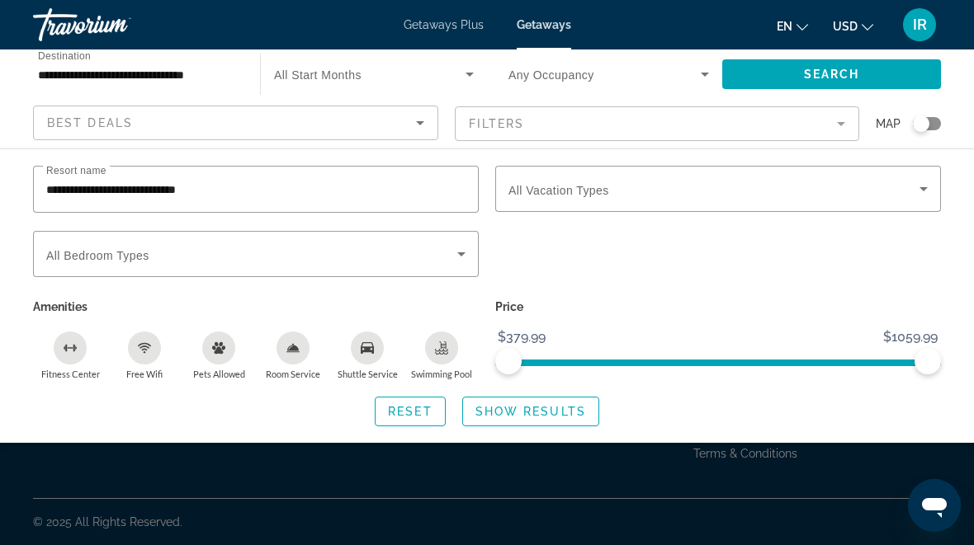
click at [287, 182] on input "**********" at bounding box center [255, 190] width 419 height 20
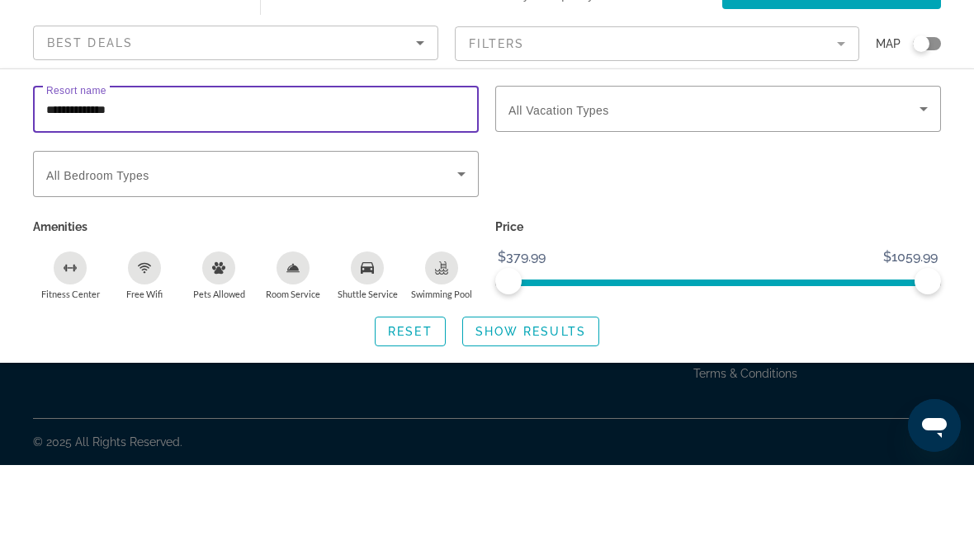
type input "**********"
click at [768, 231] on div "Search widget" at bounding box center [718, 263] width 462 height 64
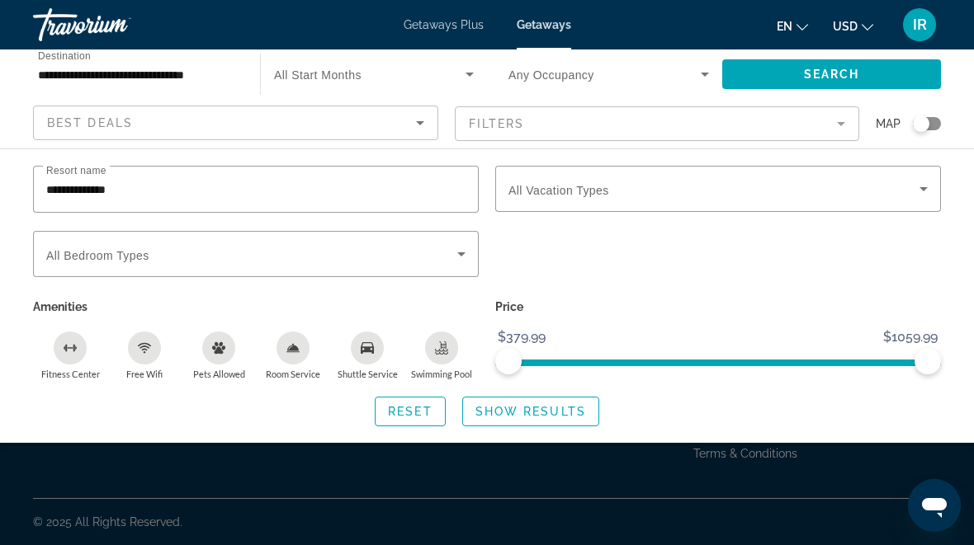
click at [570, 405] on span "Show Results" at bounding box center [530, 411] width 111 height 13
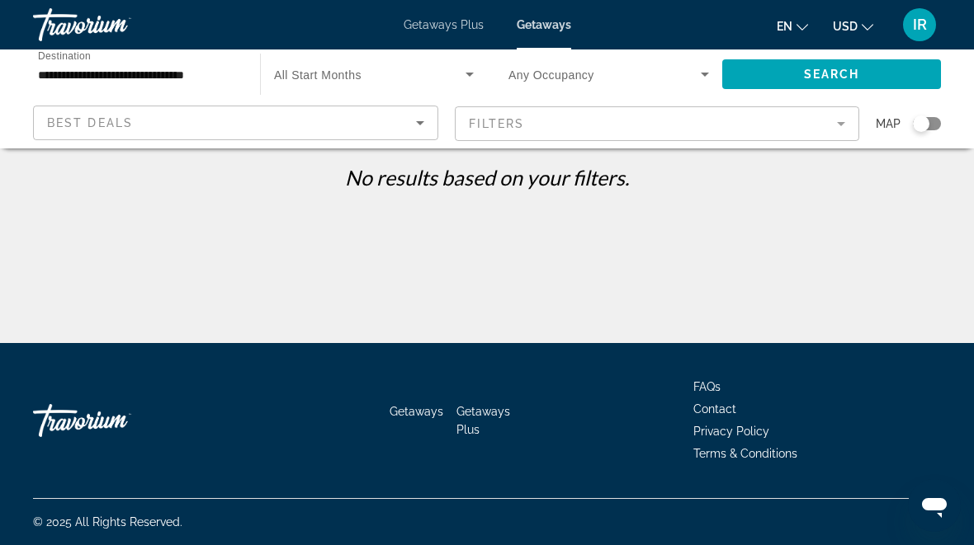
click at [854, 123] on mat-form-field "Filters" at bounding box center [657, 123] width 405 height 35
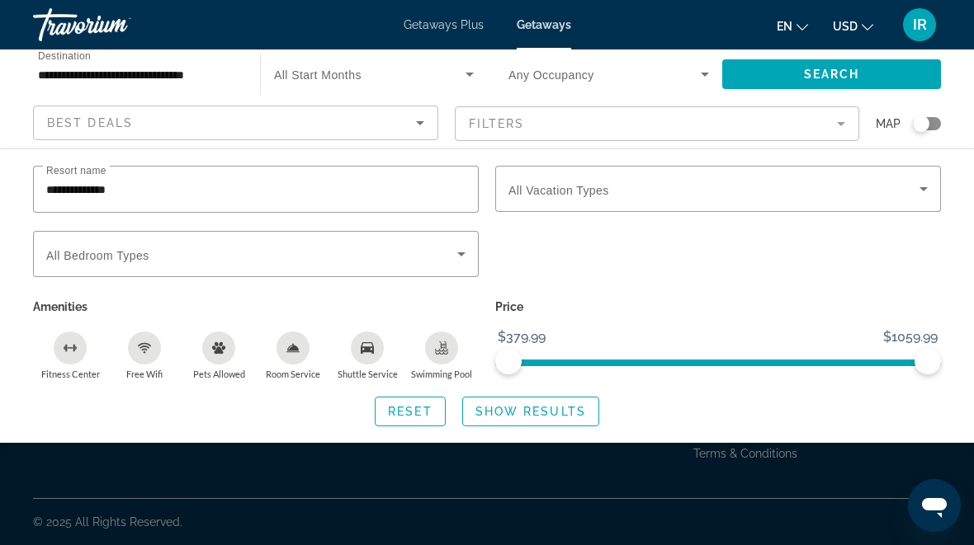
click at [240, 184] on input "**********" at bounding box center [255, 190] width 419 height 20
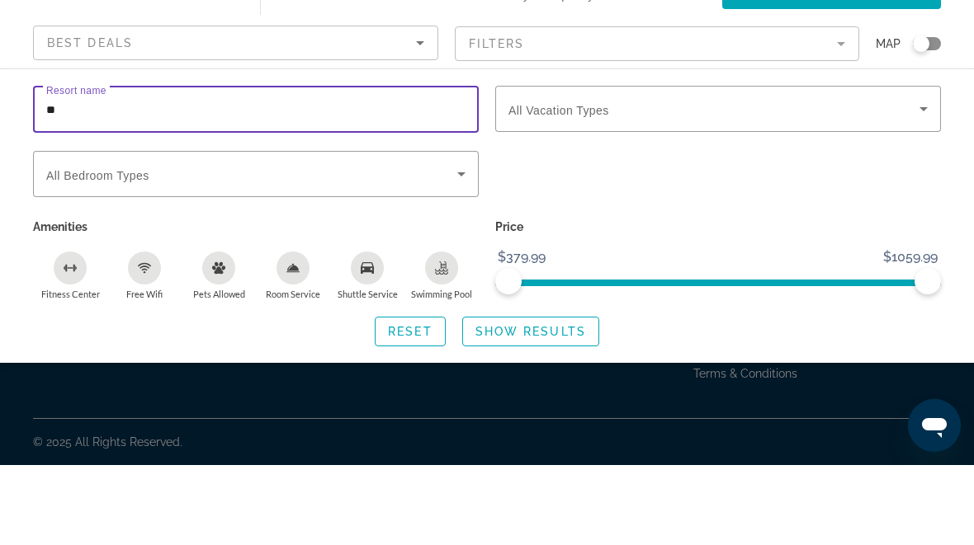
type input "*"
click at [310, 166] on div "Search widget" at bounding box center [255, 189] width 419 height 47
paste input "**********"
type input "**********"
click at [724, 231] on div "Search widget" at bounding box center [718, 263] width 462 height 64
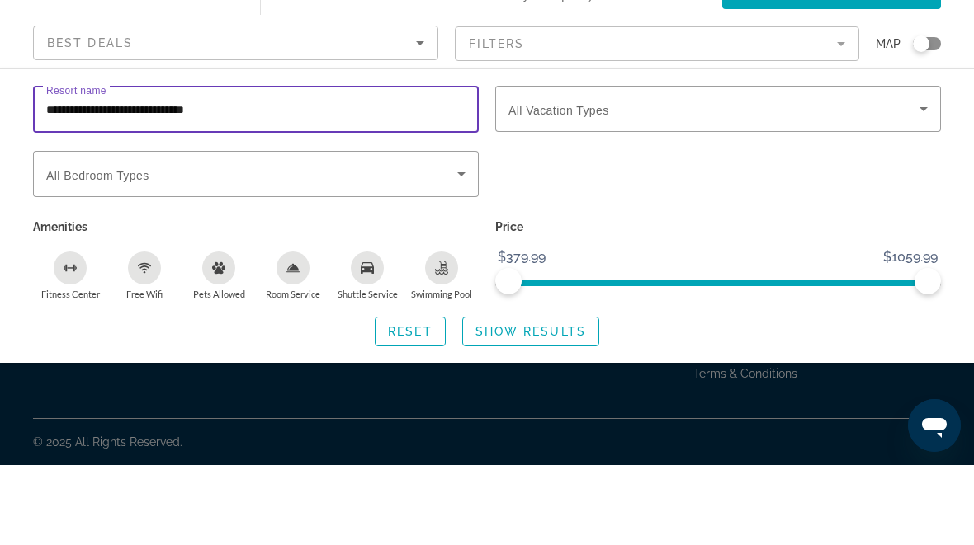
scroll to position [78, 0]
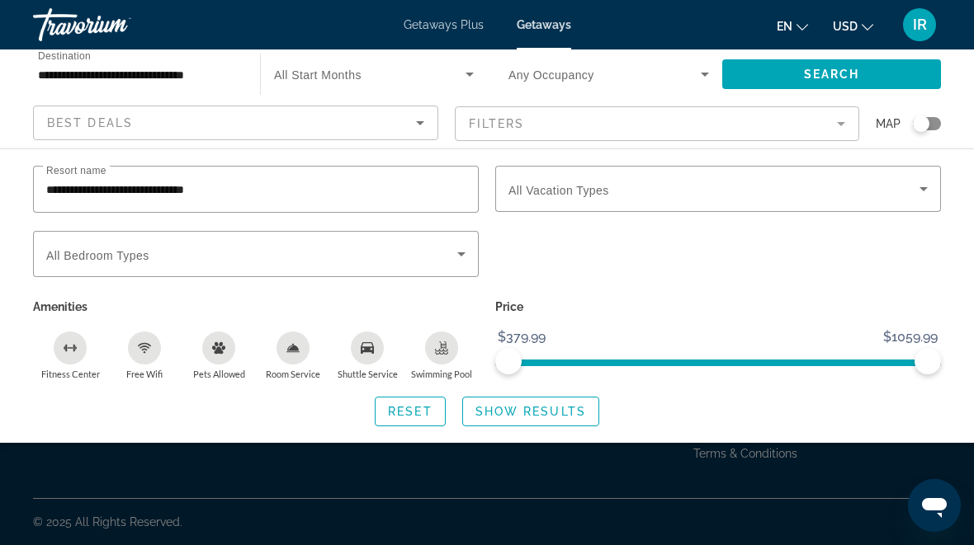
click at [561, 408] on span "Show Results" at bounding box center [530, 411] width 111 height 13
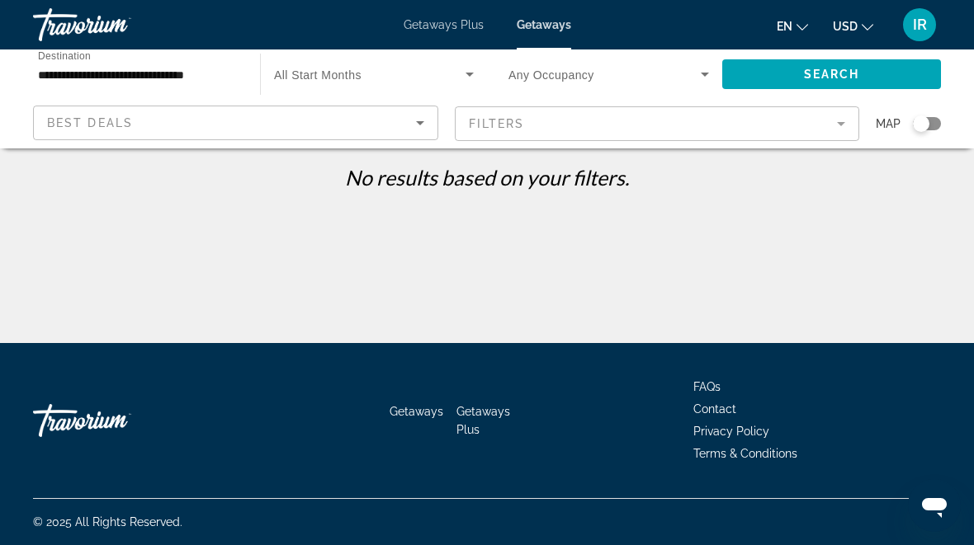
click at [838, 115] on mat-form-field "Filters" at bounding box center [657, 123] width 405 height 35
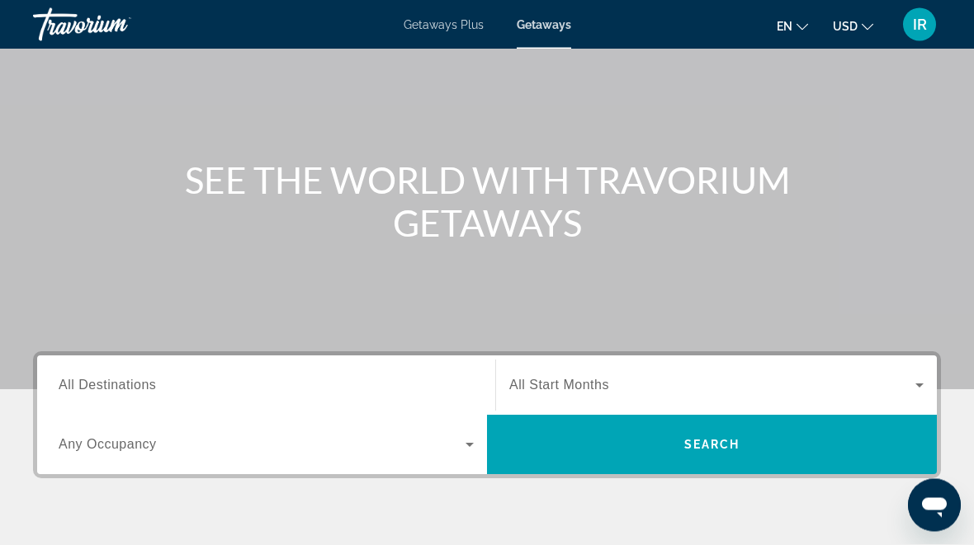
click at [53, 389] on div "Destination All Destinations" at bounding box center [265, 386] width 441 height 47
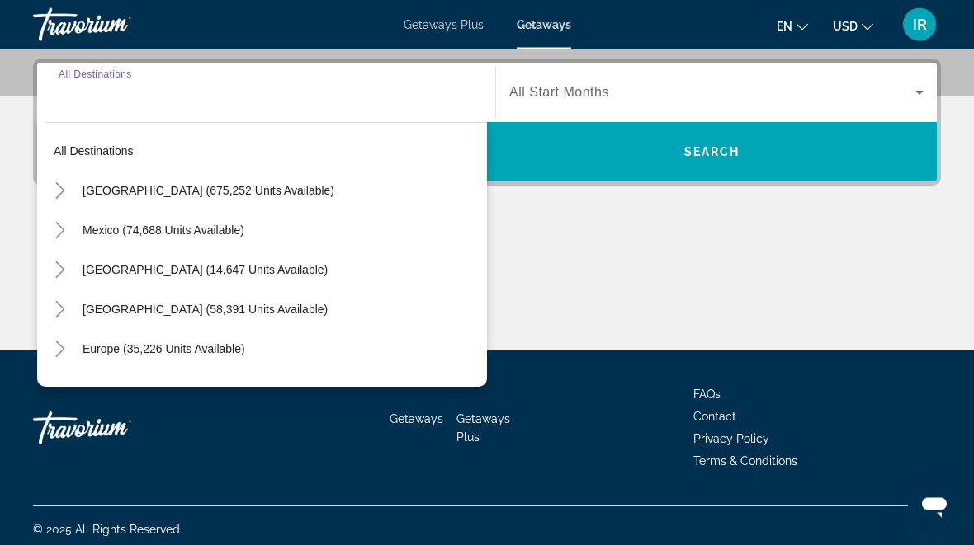
scroll to position [403, 0]
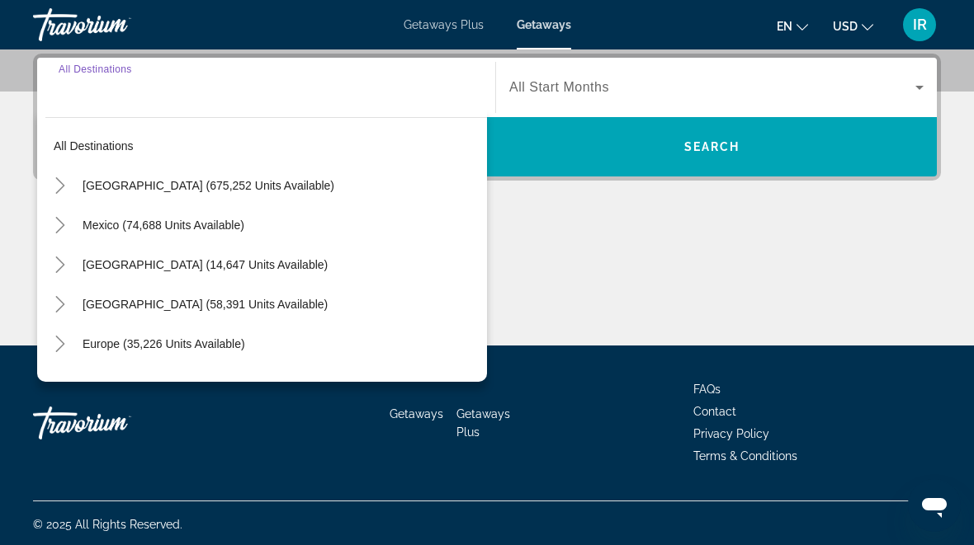
click at [59, 182] on icon "Toggle United States (675,252 units available)" at bounding box center [59, 185] width 9 height 17
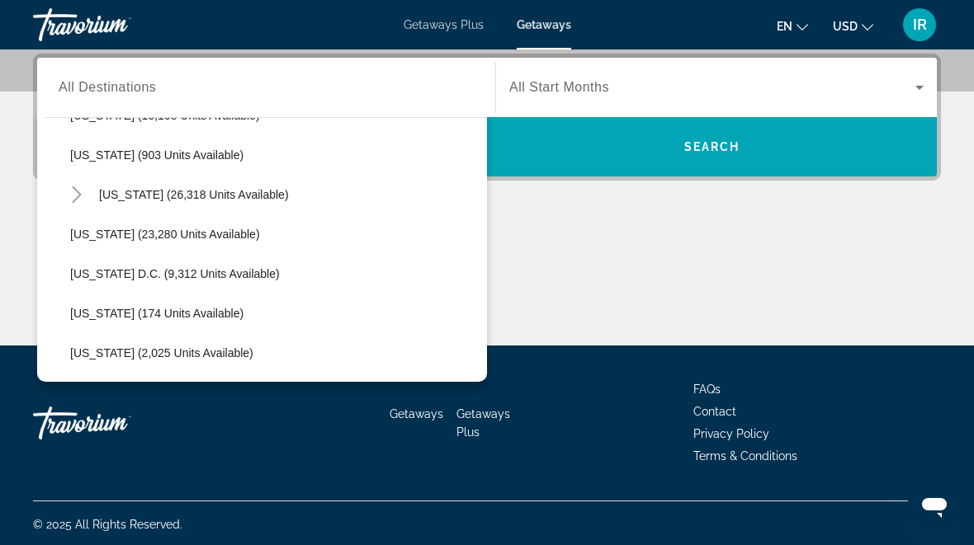
scroll to position [1582, 0]
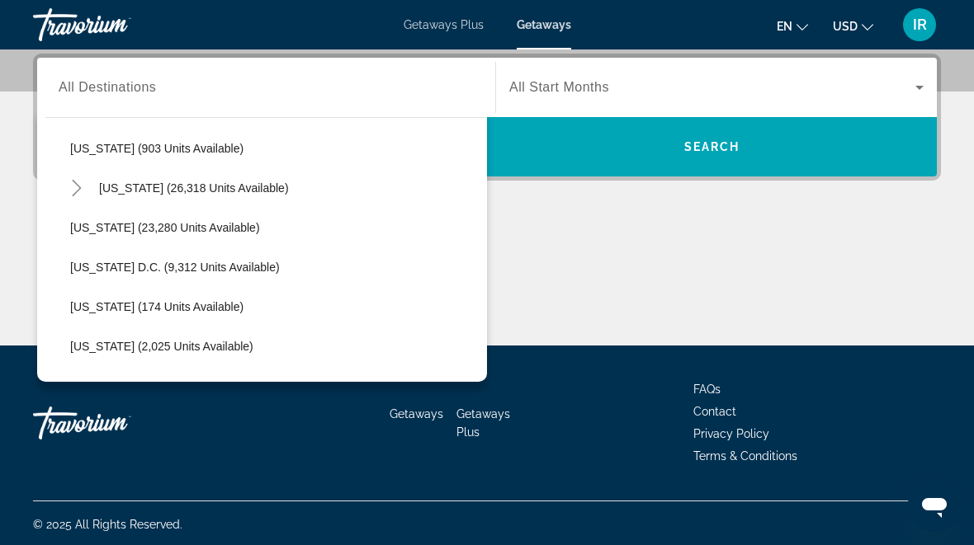
click at [217, 230] on span "[US_STATE] (23,280 units available)" at bounding box center [165, 227] width 190 height 13
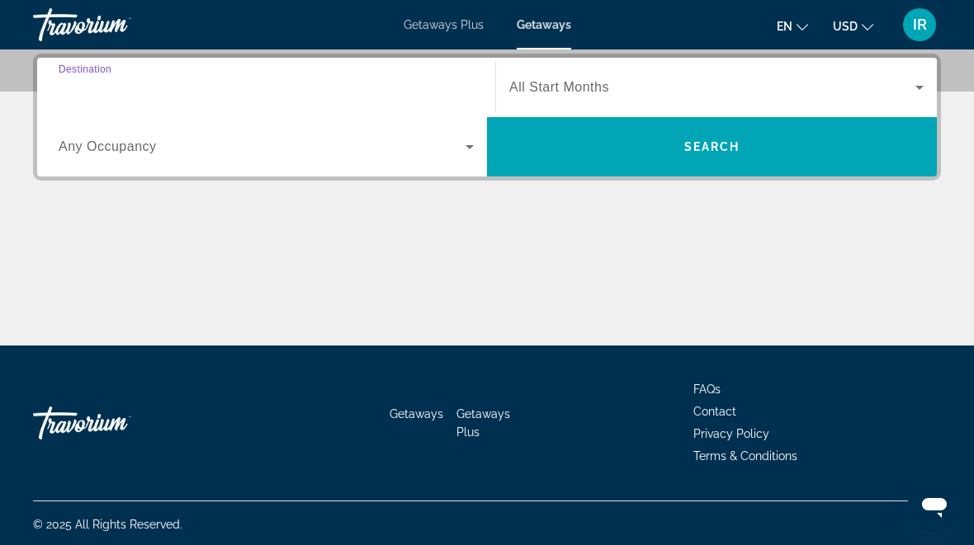
type input "**********"
click at [914, 84] on icon "Search widget" at bounding box center [919, 88] width 20 height 20
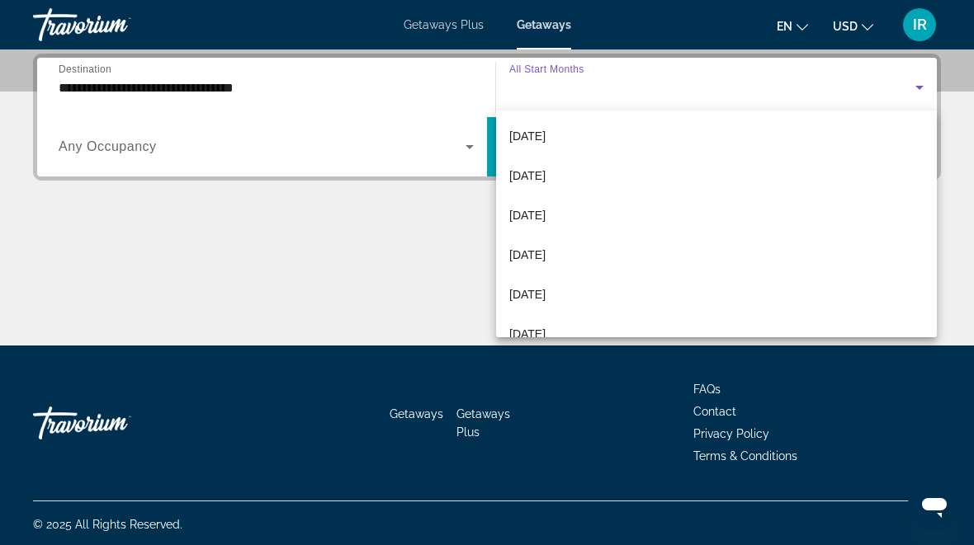
scroll to position [299, 0]
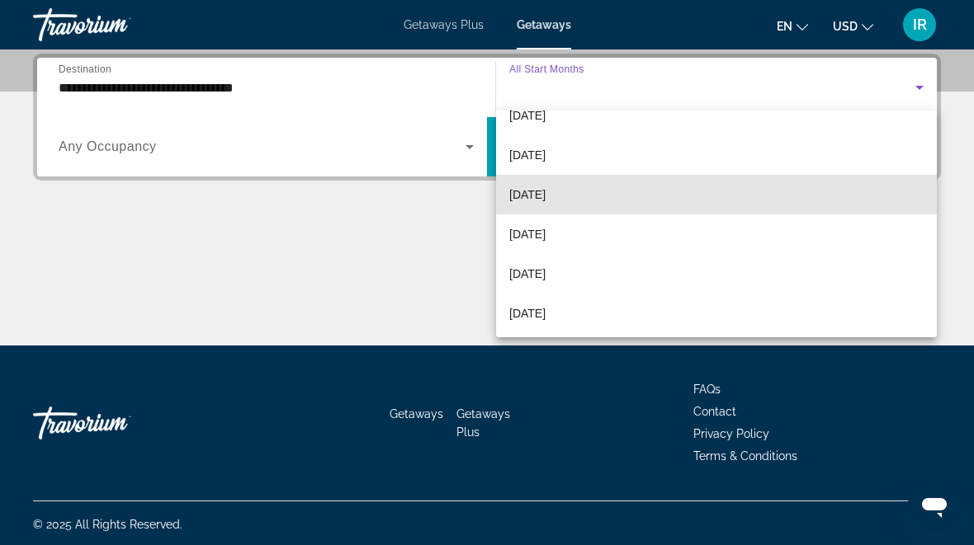
click at [545, 192] on span "[DATE]" at bounding box center [527, 195] width 36 height 20
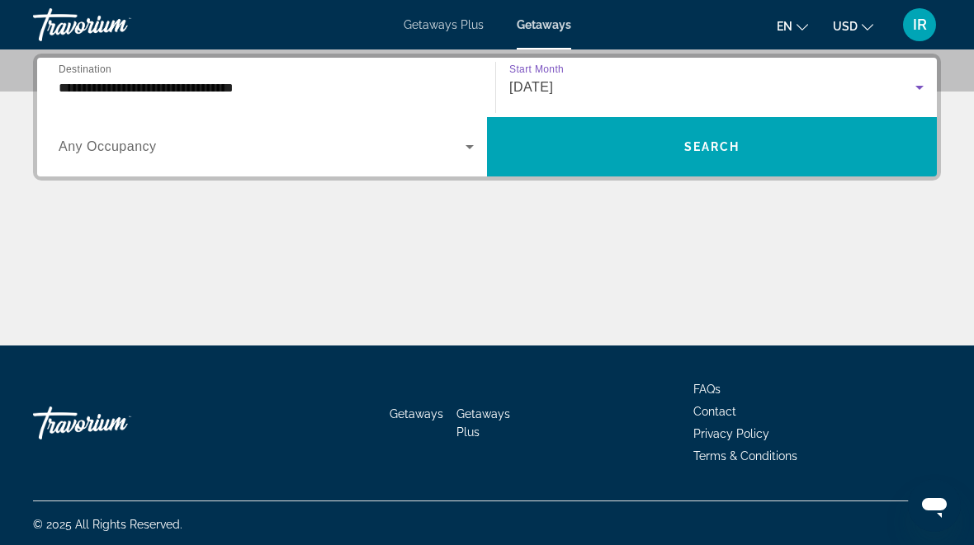
click at [806, 144] on span "Search widget" at bounding box center [712, 147] width 450 height 40
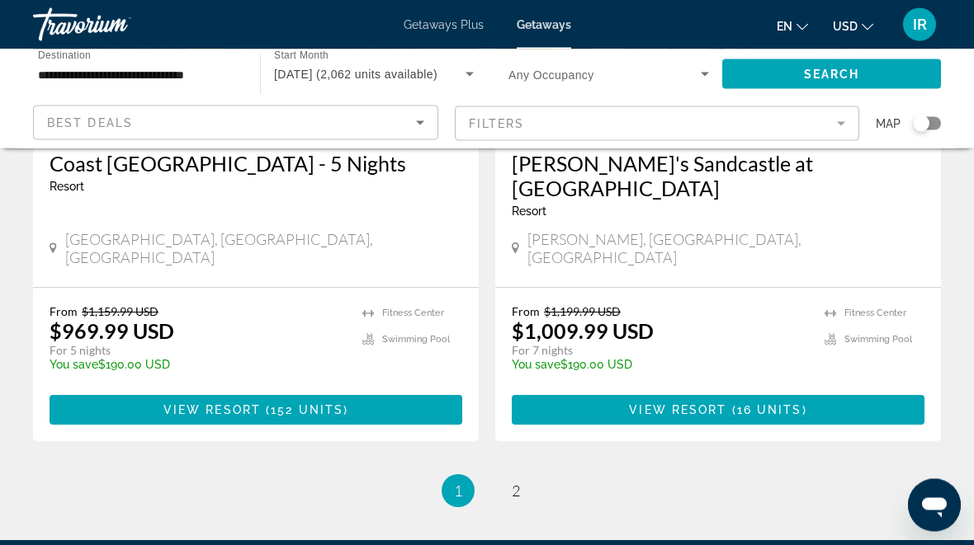
scroll to position [3268, 0]
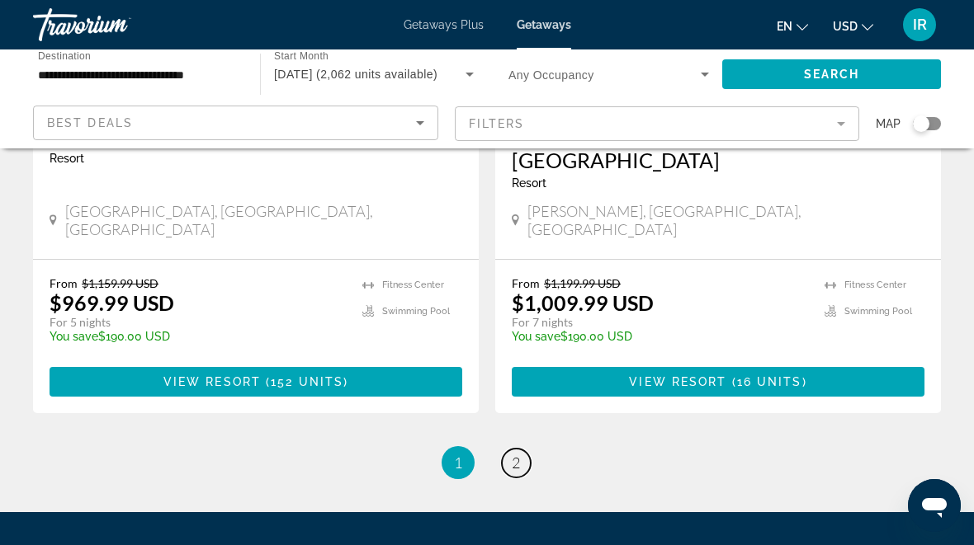
click at [512, 454] on span "2" at bounding box center [516, 463] width 8 height 18
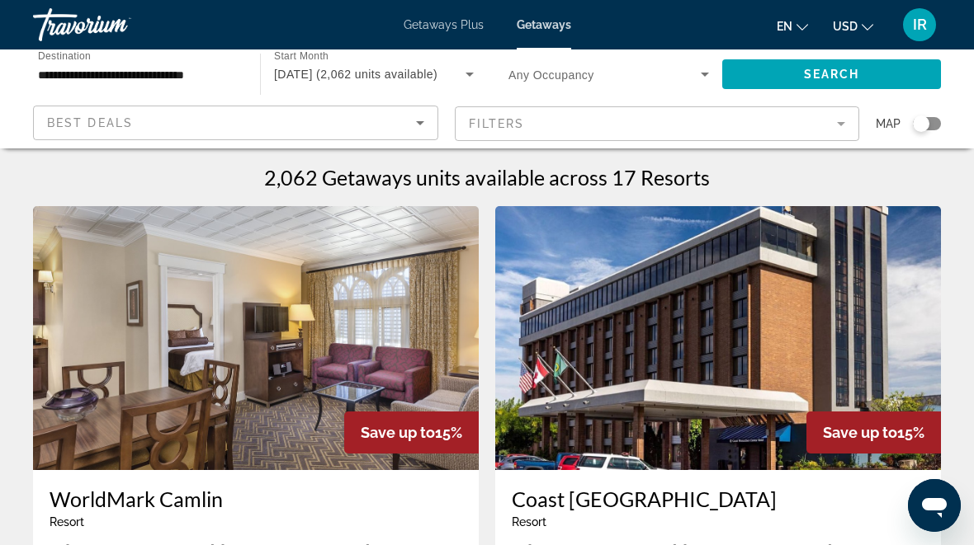
click at [841, 118] on mat-form-field "Filters" at bounding box center [657, 123] width 405 height 35
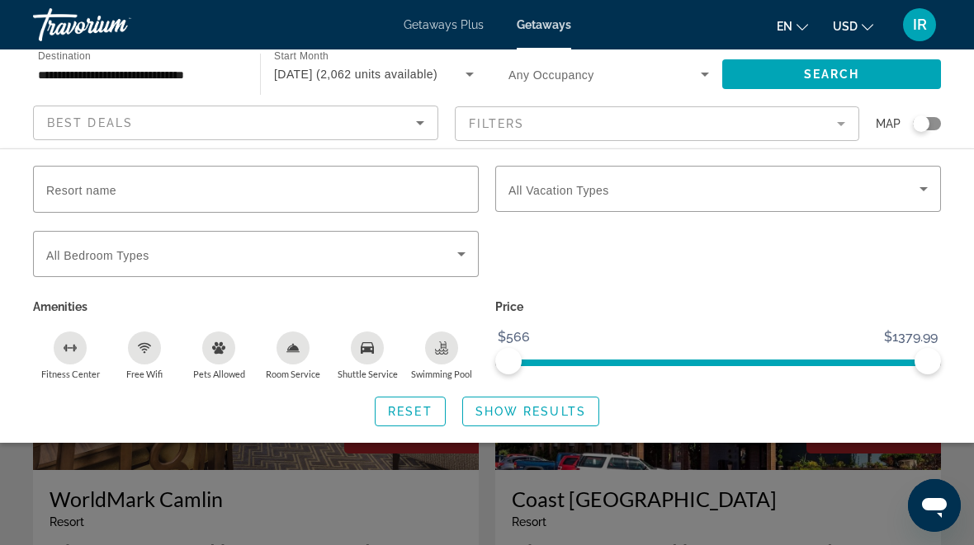
click at [422, 188] on input "Resort name" at bounding box center [255, 190] width 419 height 20
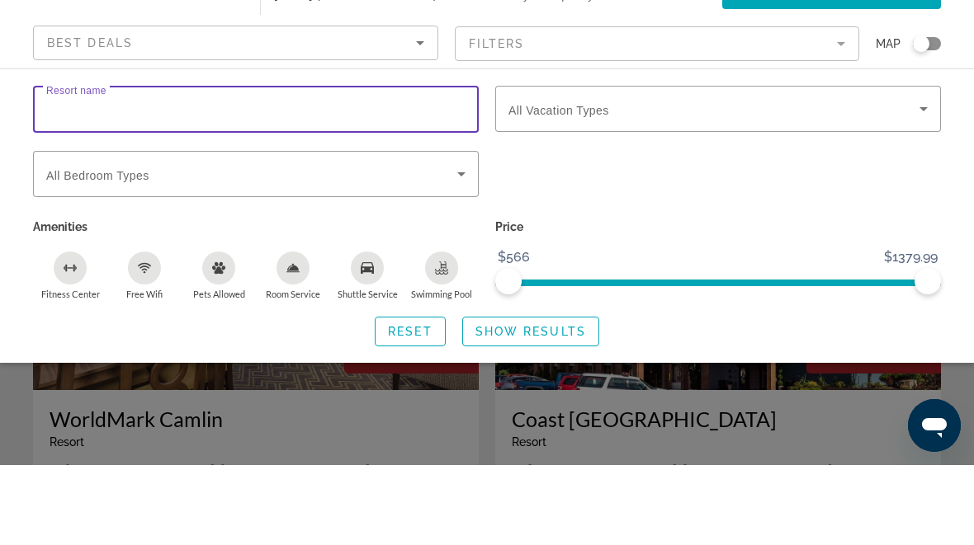
click at [561, 231] on div "Search widget" at bounding box center [718, 263] width 462 height 64
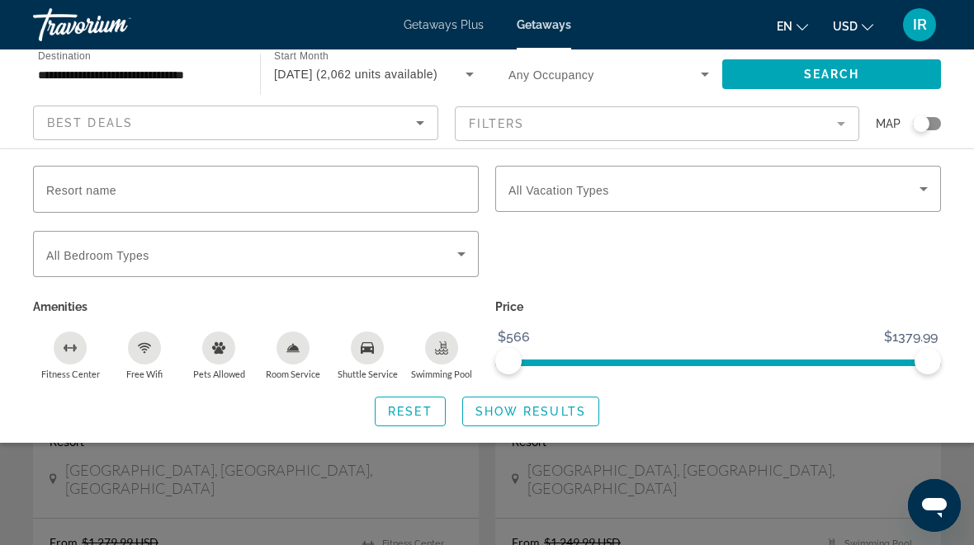
click at [919, 189] on icon "Search widget" at bounding box center [923, 189] width 20 height 20
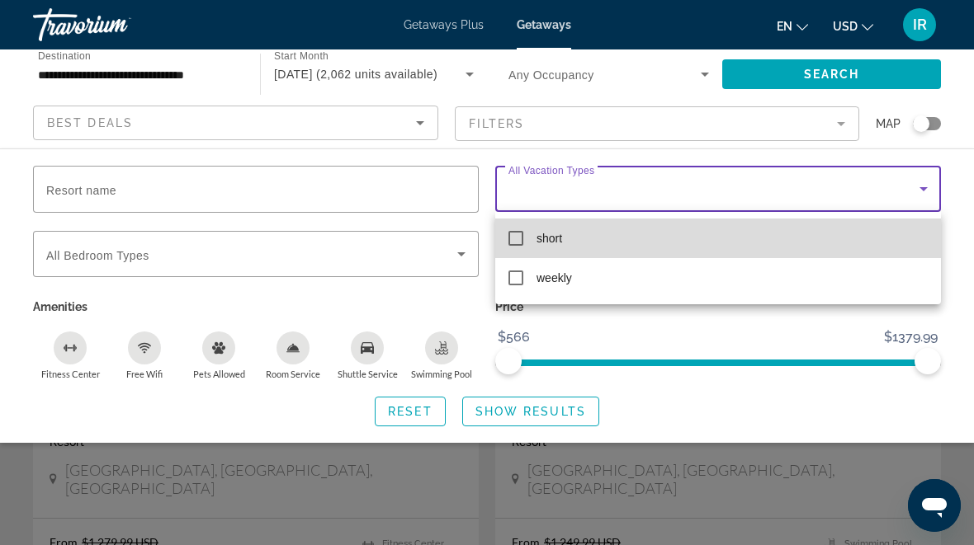
click at [519, 240] on mat-pseudo-checkbox at bounding box center [515, 238] width 15 height 15
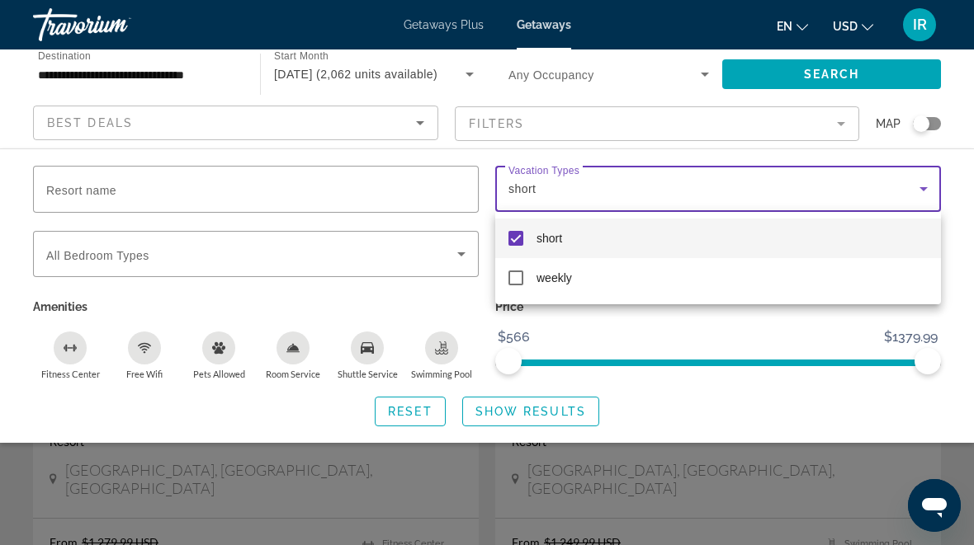
click at [792, 325] on div at bounding box center [487, 272] width 974 height 545
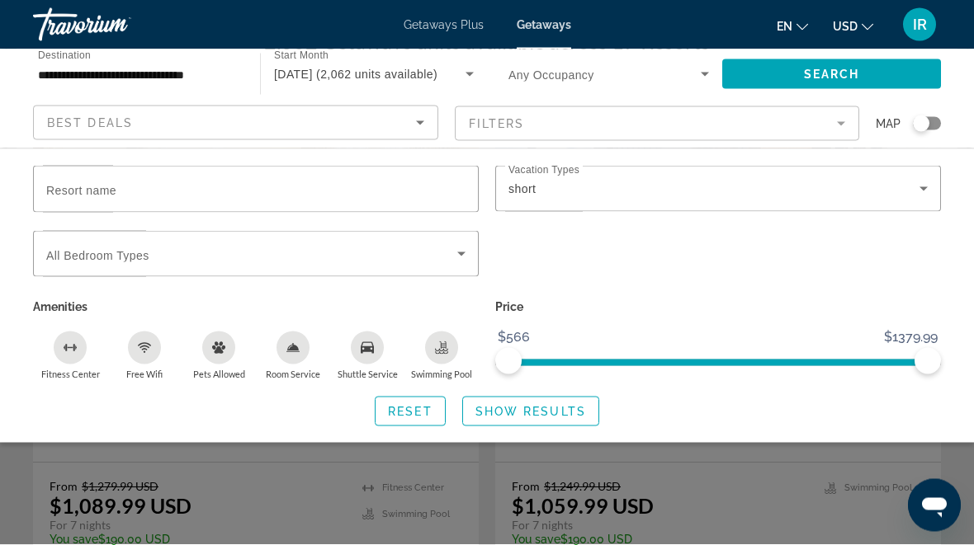
scroll to position [0, 0]
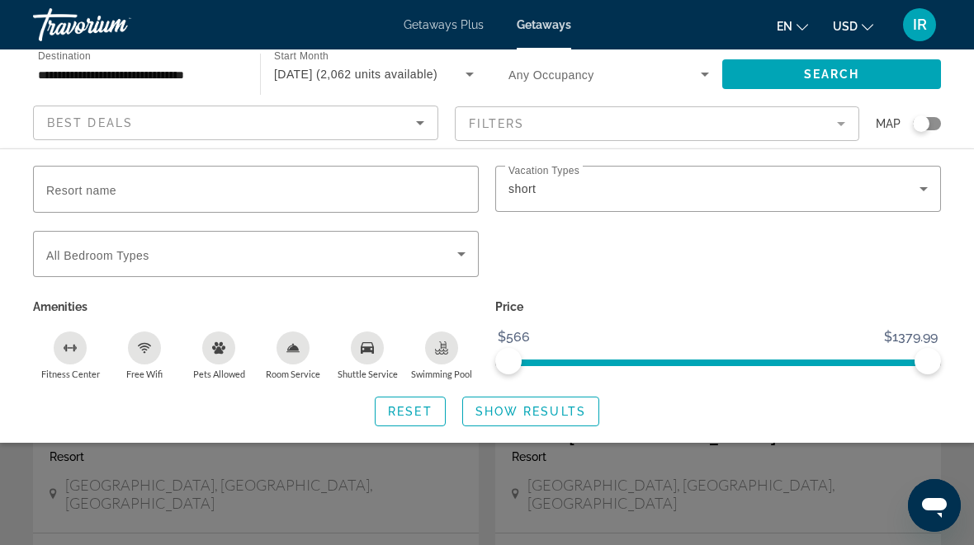
click at [564, 393] on span "Search widget" at bounding box center [530, 412] width 135 height 40
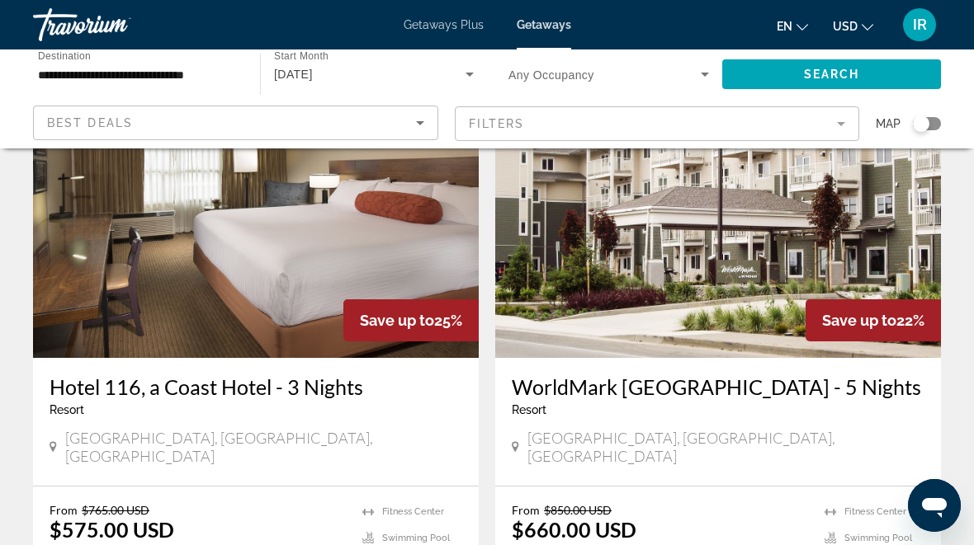
scroll to position [836, 0]
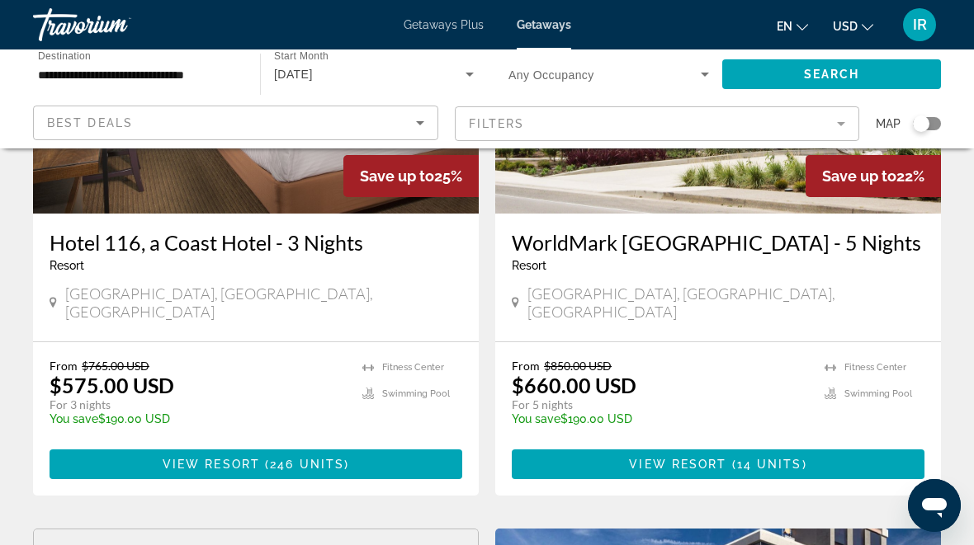
click at [737, 458] on span "14 units" at bounding box center [769, 464] width 65 height 13
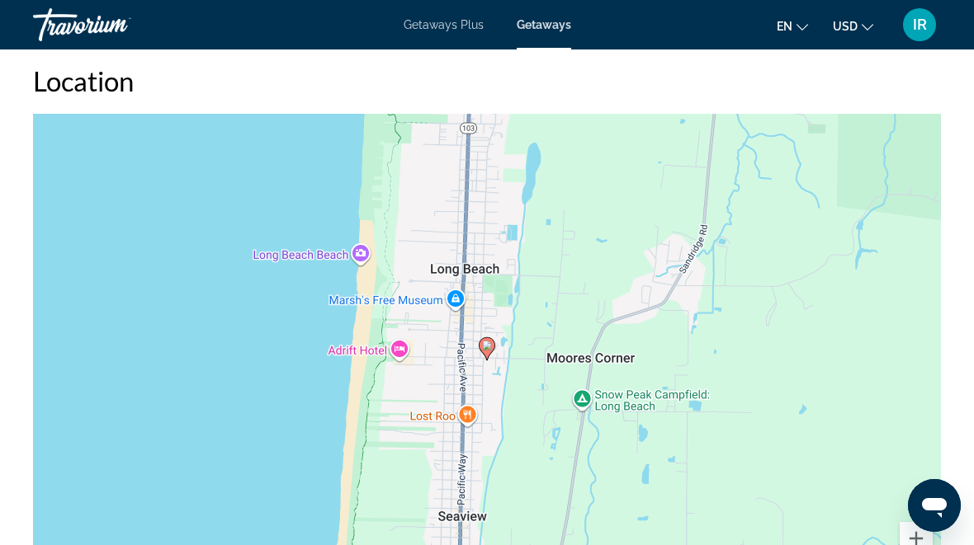
scroll to position [2663, 0]
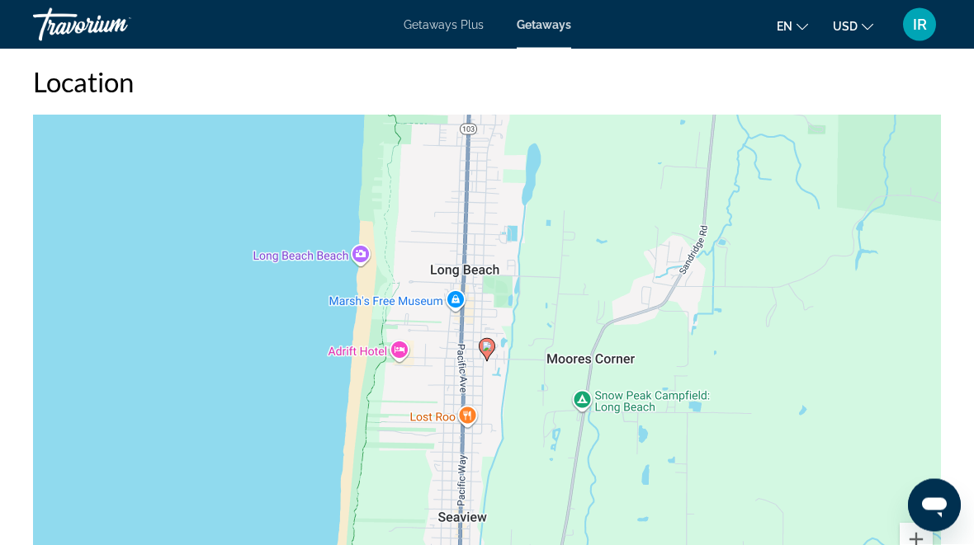
click at [357, 267] on div "To activate drag with keyboard, press Alt + Enter. Once in keyboard drag state,…" at bounding box center [487, 363] width 908 height 495
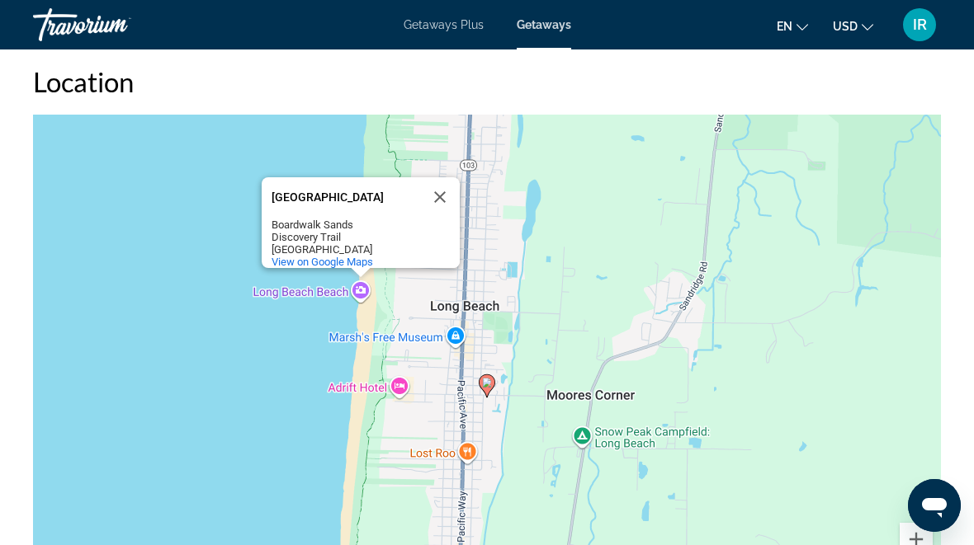
click at [361, 308] on div "To activate drag with keyboard, press Alt + Enter. Once in keyboard drag state,…" at bounding box center [487, 362] width 908 height 495
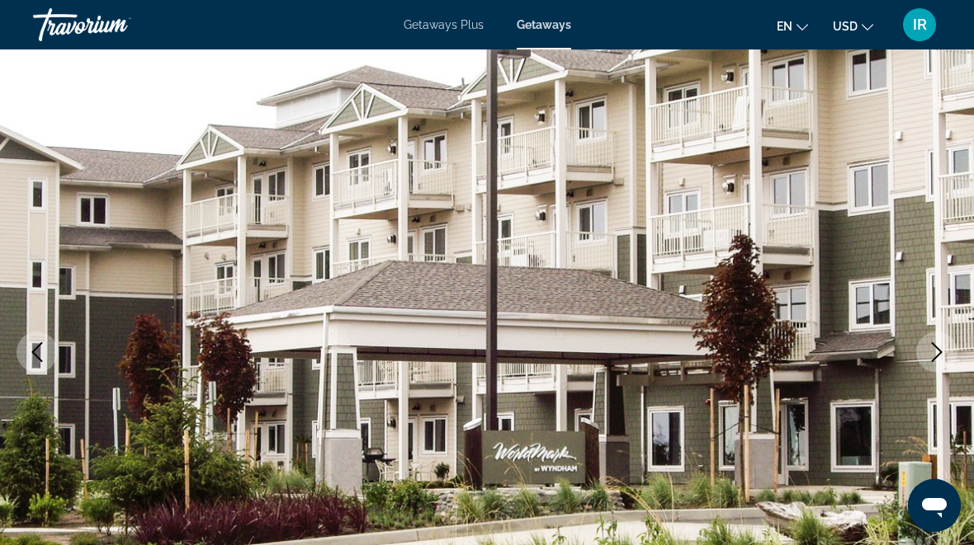
scroll to position [0, 0]
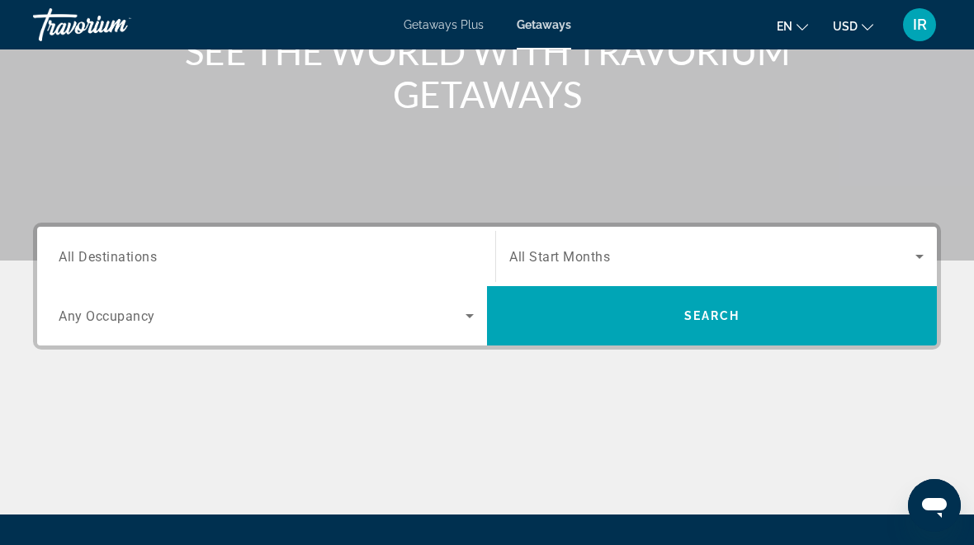
scroll to position [236, 0]
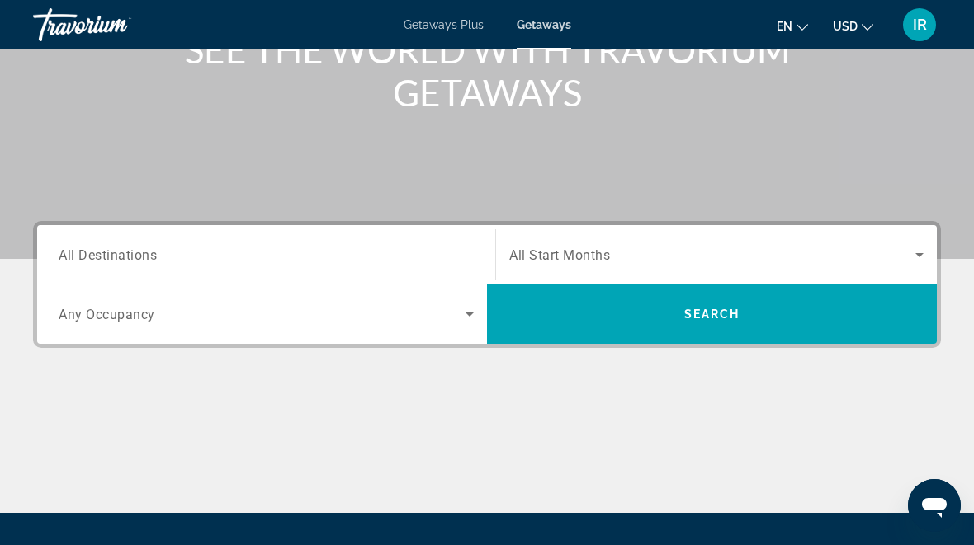
click at [303, 264] on input "Destination All Destinations" at bounding box center [266, 256] width 415 height 20
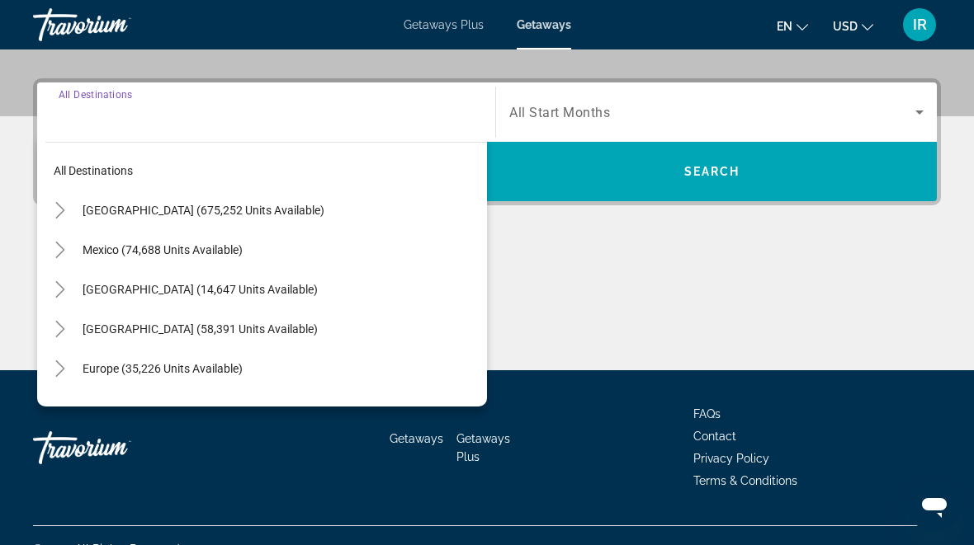
scroll to position [403, 0]
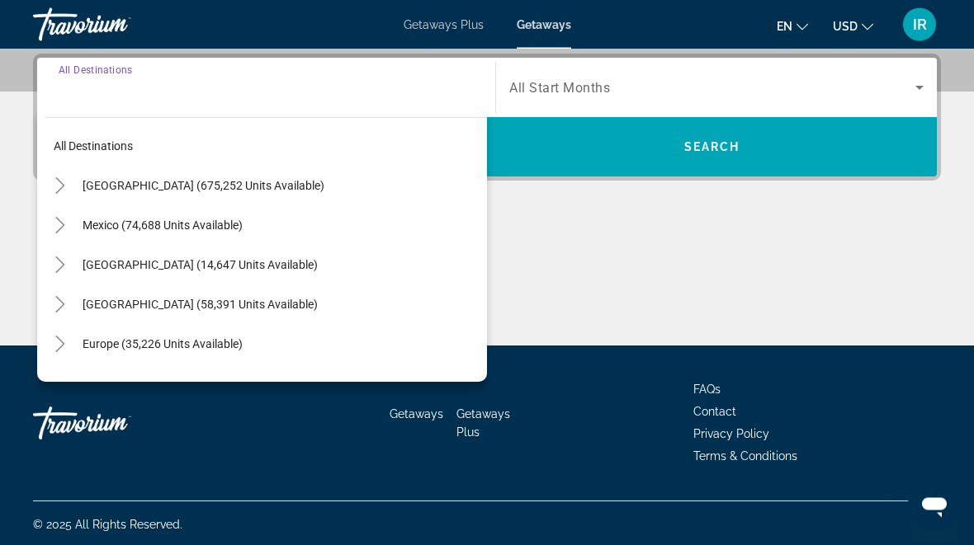
click at [581, 257] on div "Main content" at bounding box center [487, 285] width 908 height 124
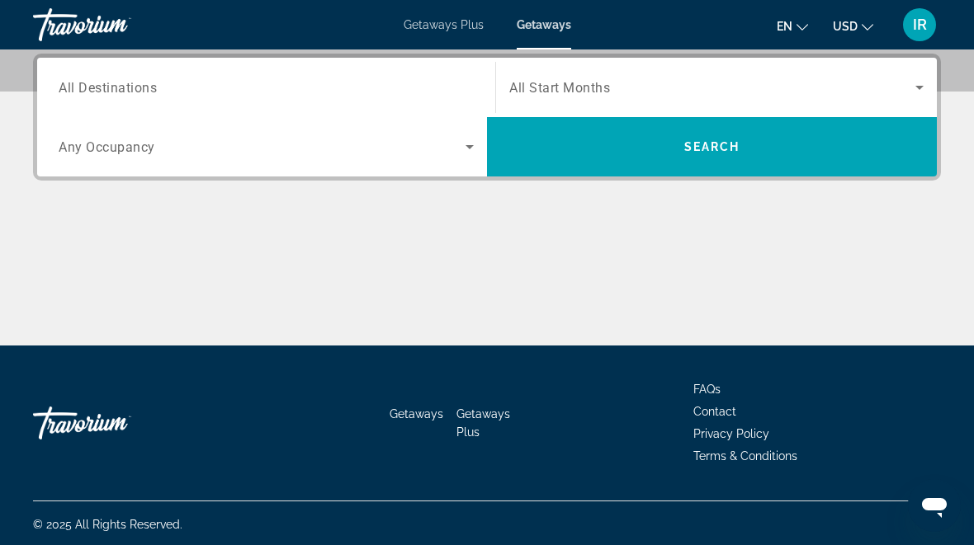
click at [575, 280] on div "Main content" at bounding box center [487, 284] width 908 height 124
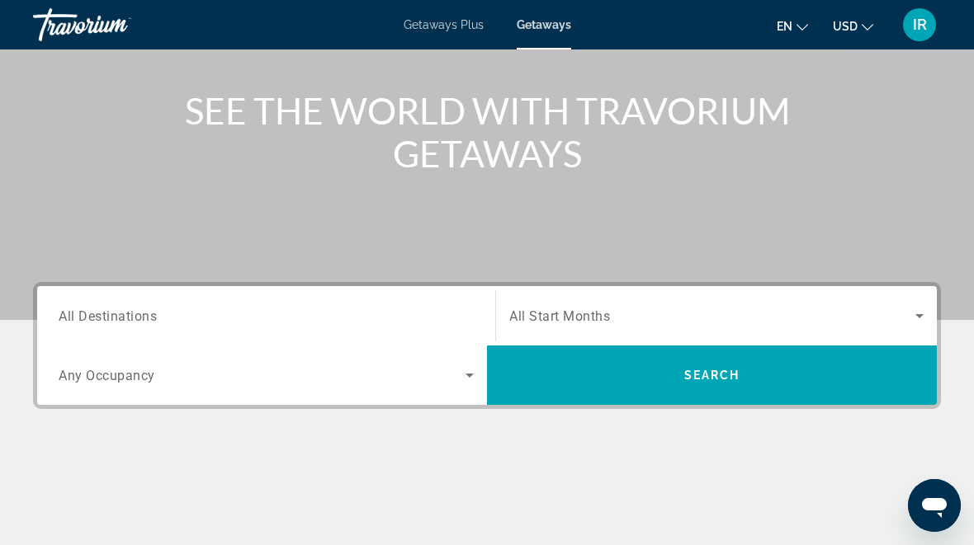
scroll to position [282, 0]
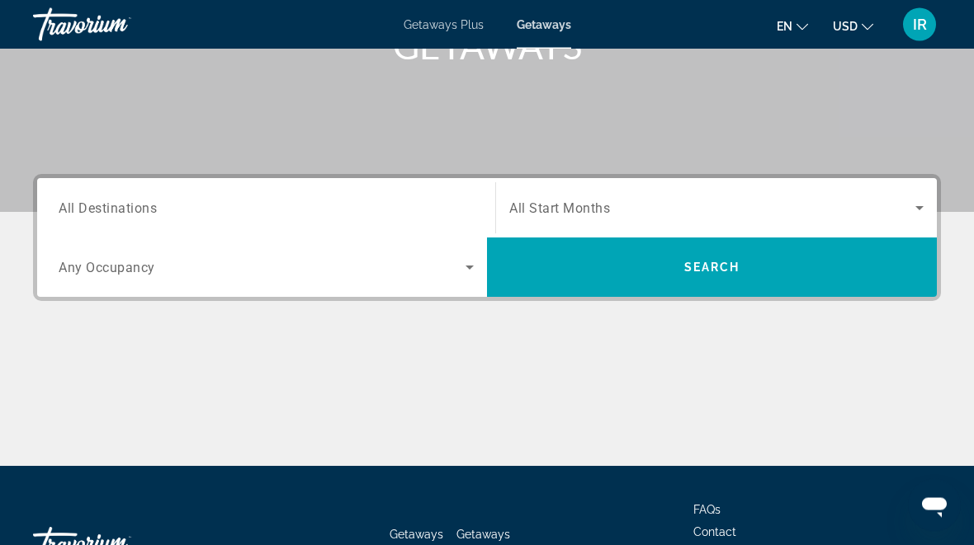
click at [476, 198] on div "Destination All Destinations" at bounding box center [265, 209] width 441 height 47
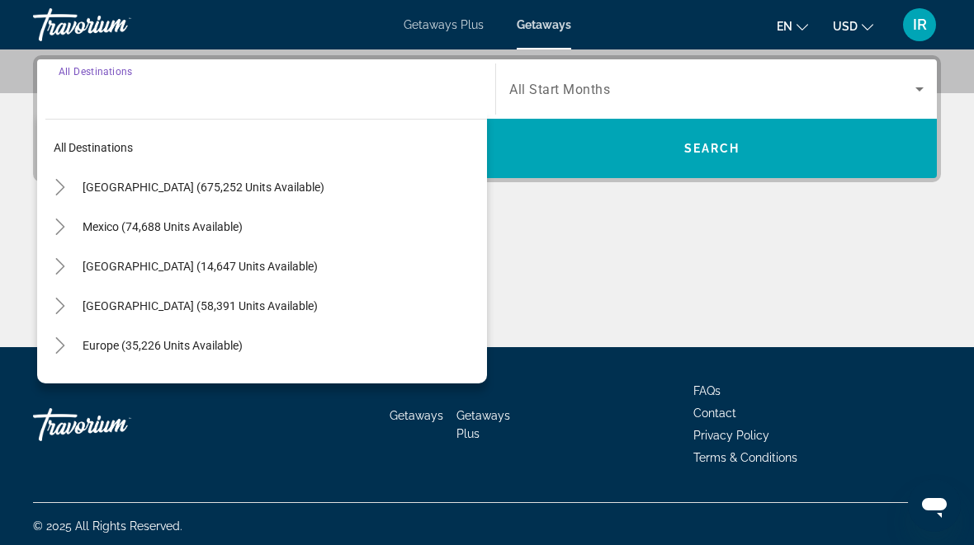
scroll to position [403, 0]
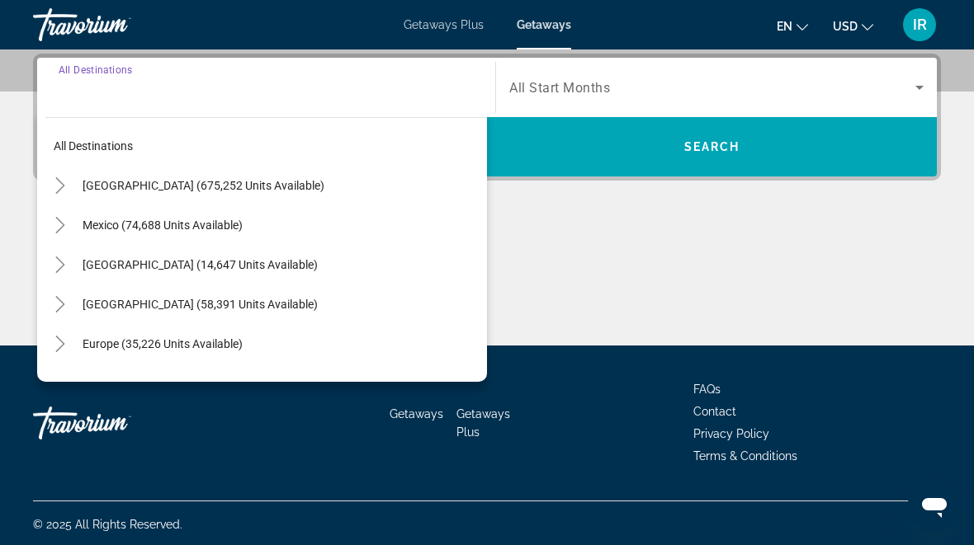
click at [597, 198] on div "Destination All Destinations All destinations United States (675,252 units avai…" at bounding box center [487, 200] width 974 height 292
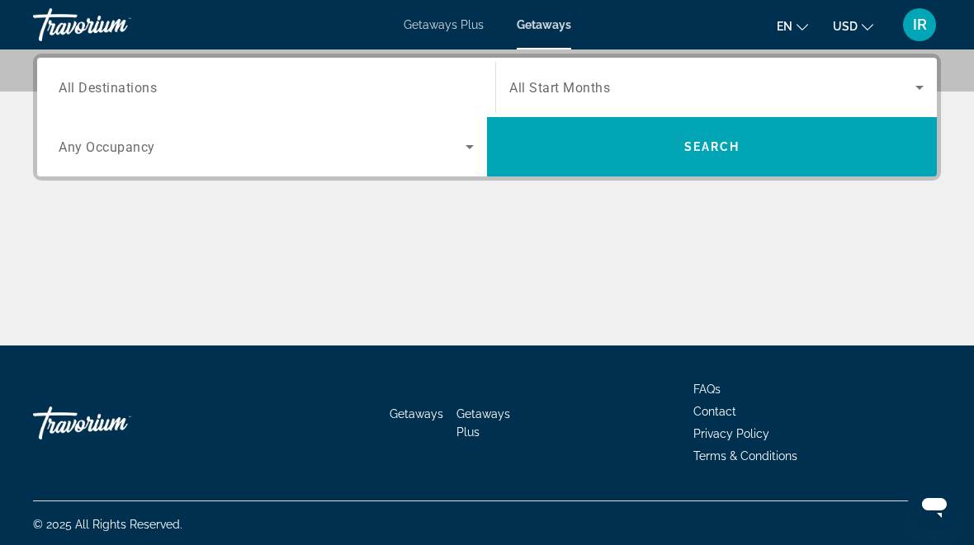
click at [745, 159] on span "Search widget" at bounding box center [712, 147] width 450 height 40
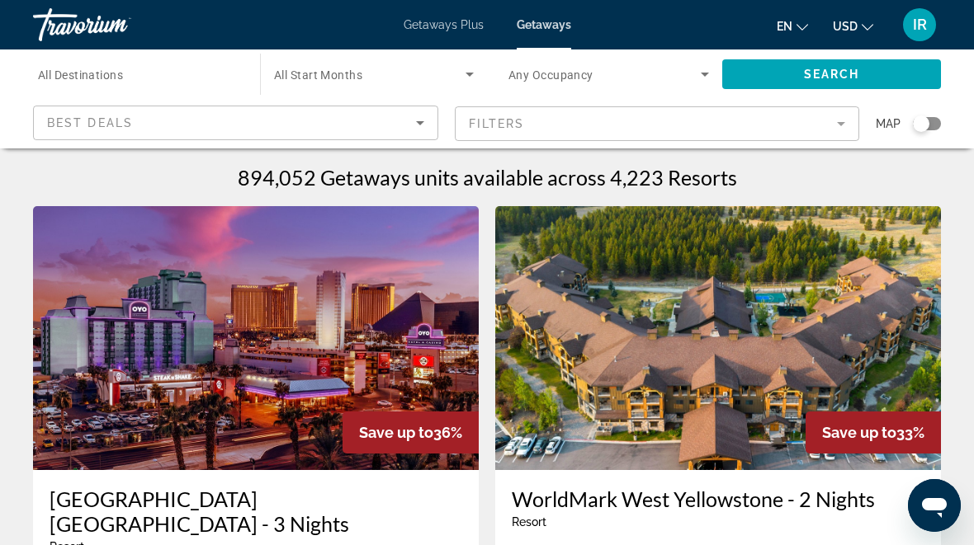
click at [462, 78] on icon "Search widget" at bounding box center [470, 74] width 20 height 20
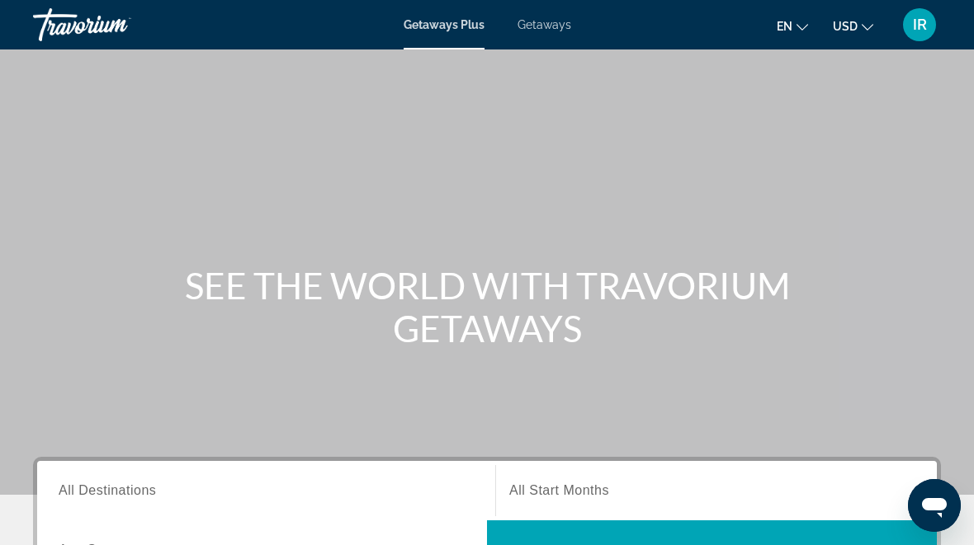
click at [549, 12] on div "Getaways Plus Getaways en English Español Français Italiano Português русский U…" at bounding box center [487, 24] width 974 height 43
click at [556, 18] on span "Getaways" at bounding box center [544, 24] width 54 height 13
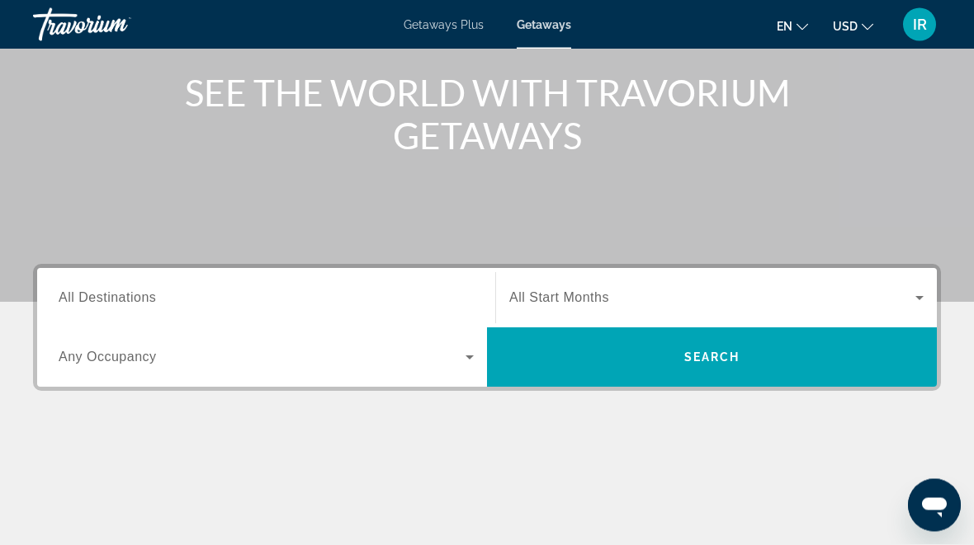
scroll to position [194, 0]
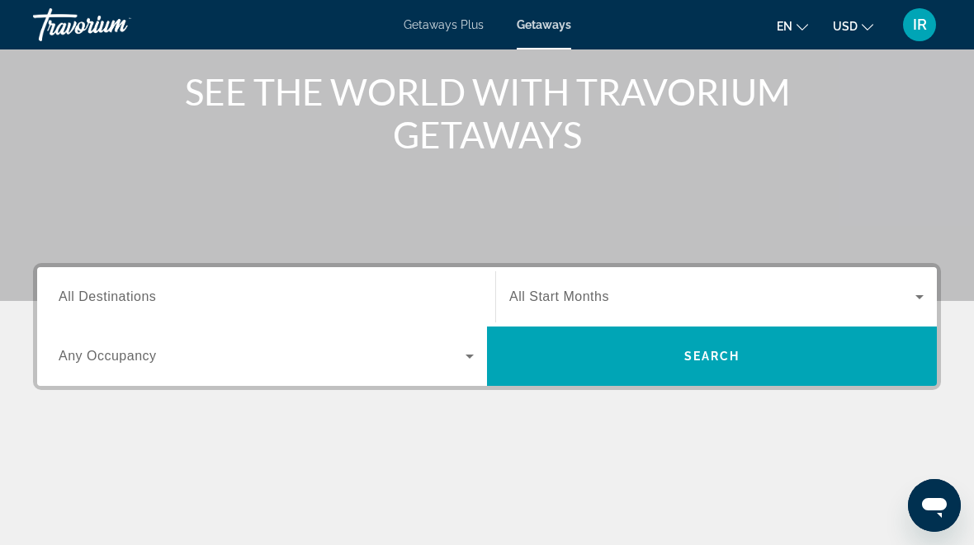
click at [416, 280] on div "Search widget" at bounding box center [266, 297] width 415 height 47
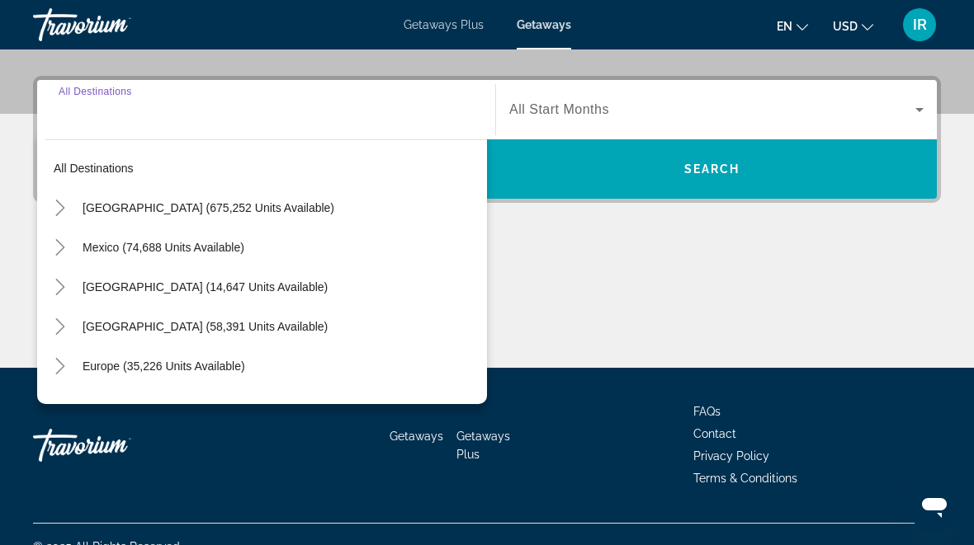
scroll to position [403, 0]
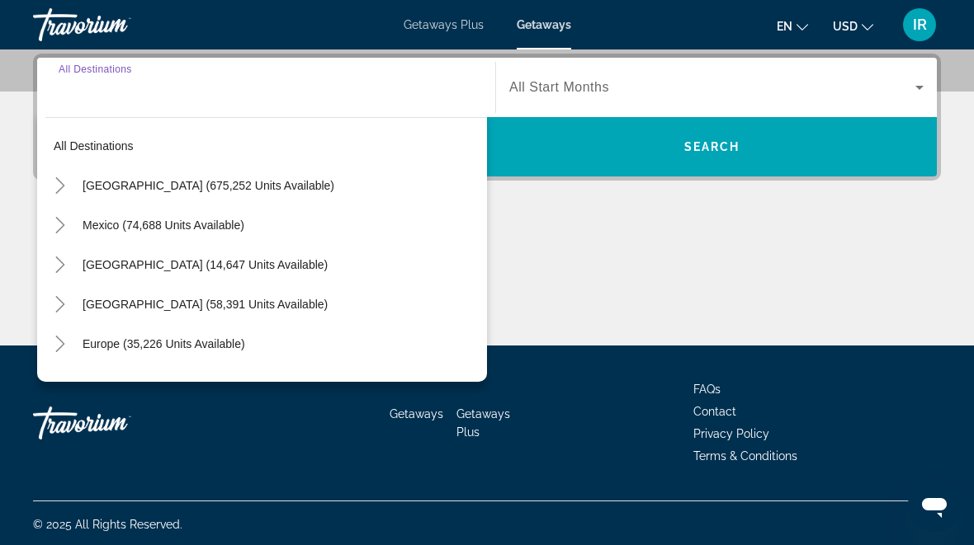
click at [57, 188] on icon "Toggle United States (675,252 units available)" at bounding box center [60, 185] width 17 height 17
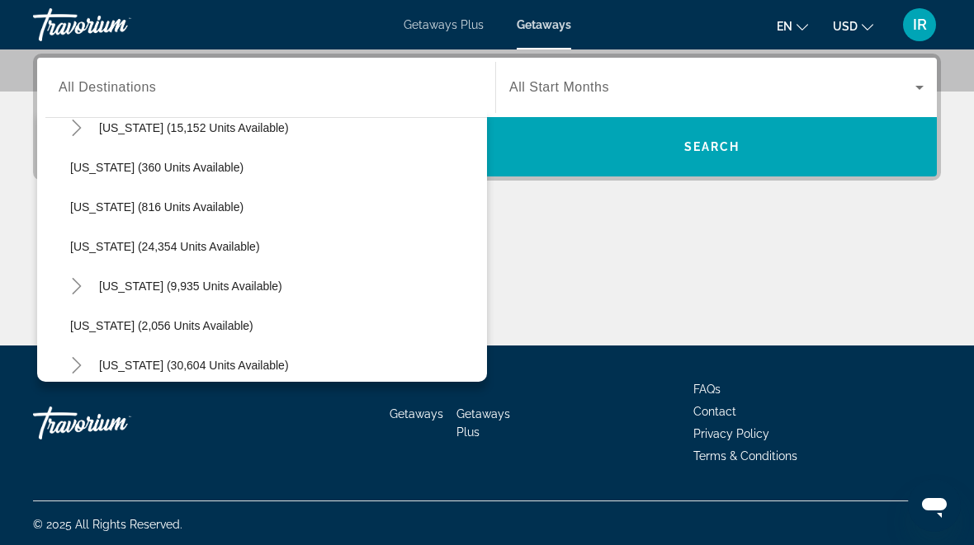
scroll to position [1203, 0]
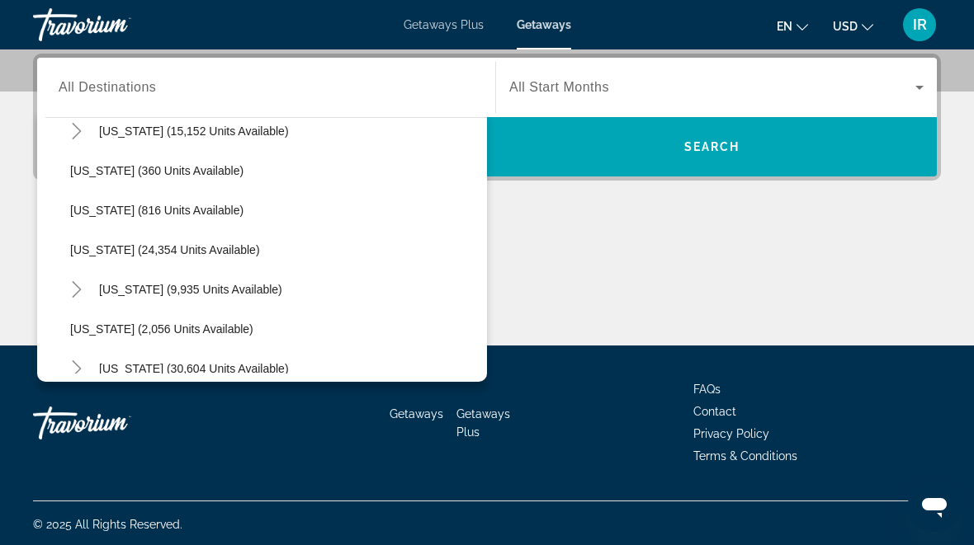
click at [84, 242] on span "Search widget" at bounding box center [274, 250] width 425 height 40
type input "**********"
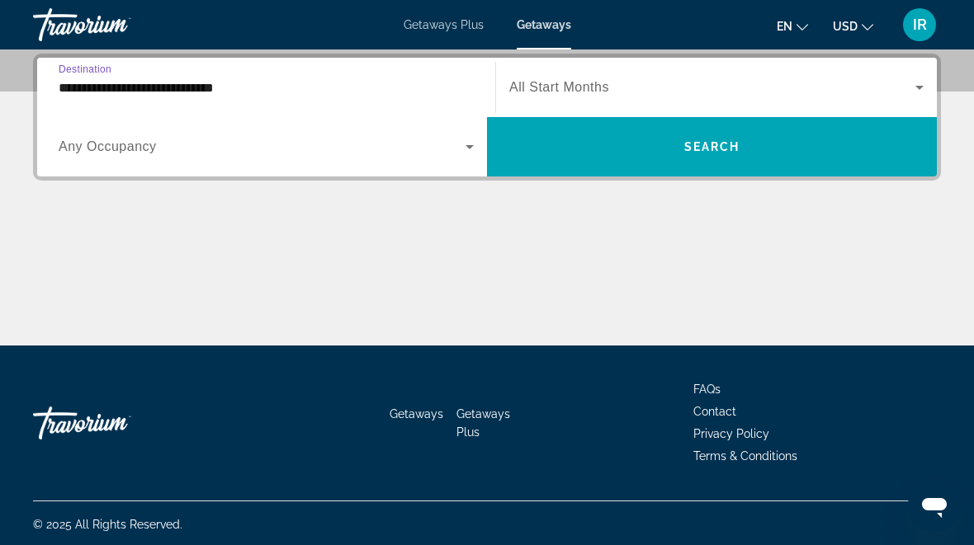
click at [880, 96] on span "Search widget" at bounding box center [712, 88] width 406 height 20
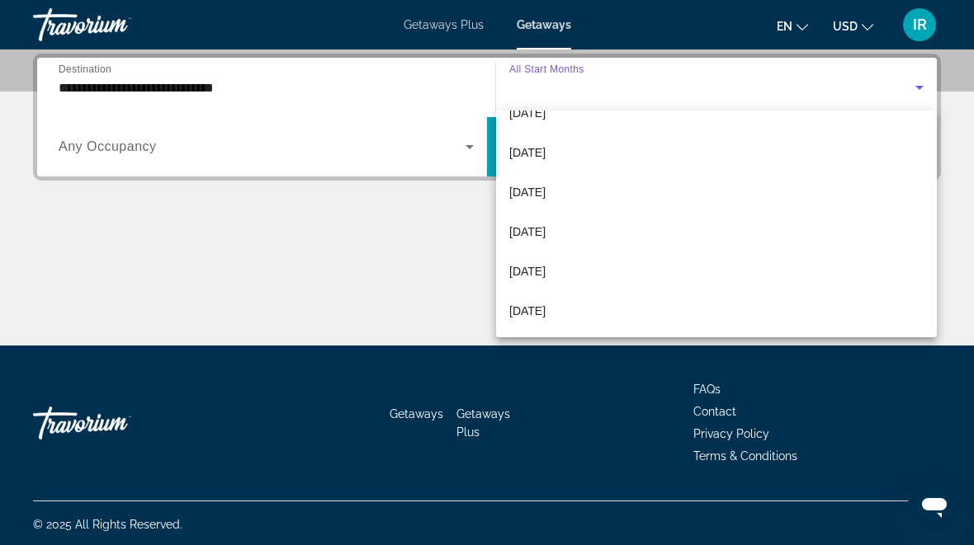
scroll to position [341, 0]
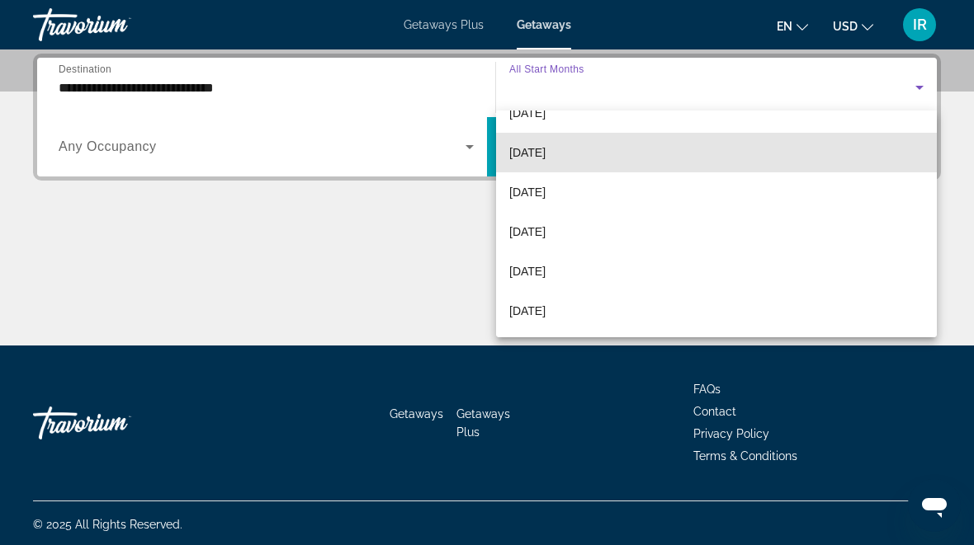
click at [545, 153] on span "[DATE]" at bounding box center [527, 153] width 36 height 20
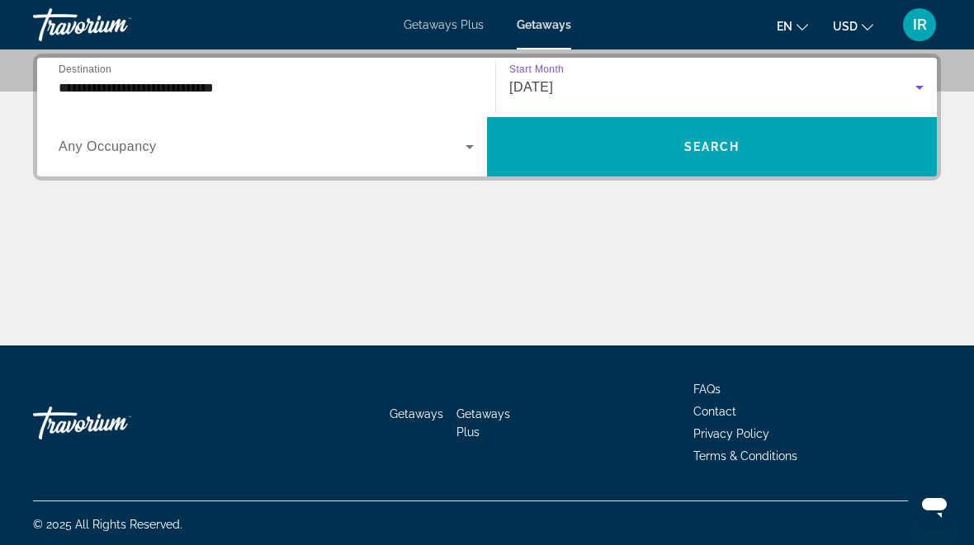
click at [793, 154] on span "Search widget" at bounding box center [712, 147] width 450 height 40
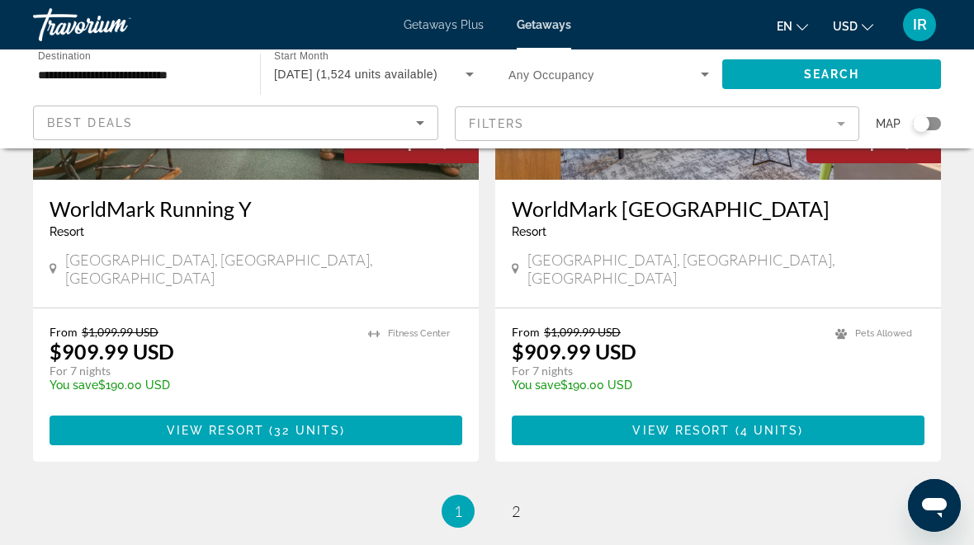
scroll to position [3205, 0]
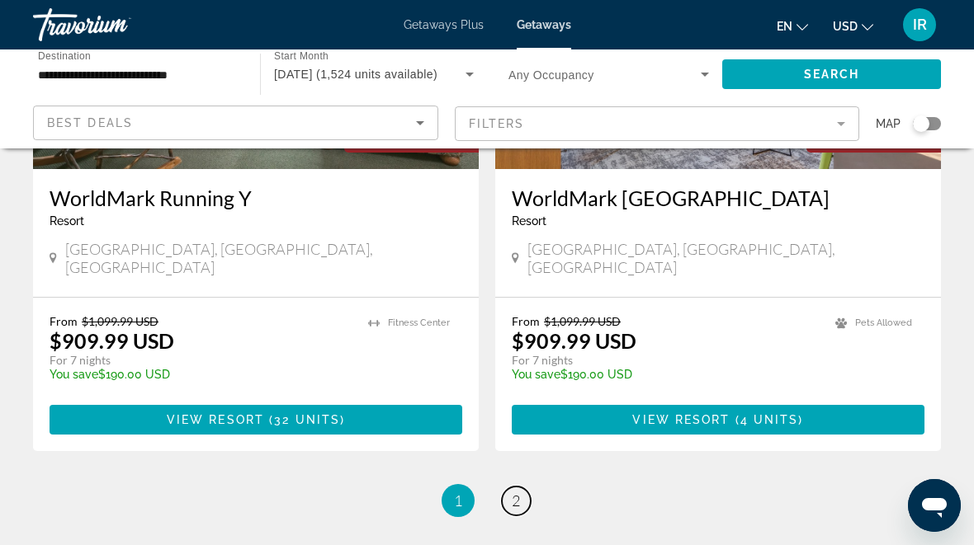
click at [522, 487] on link "page 2" at bounding box center [516, 501] width 29 height 29
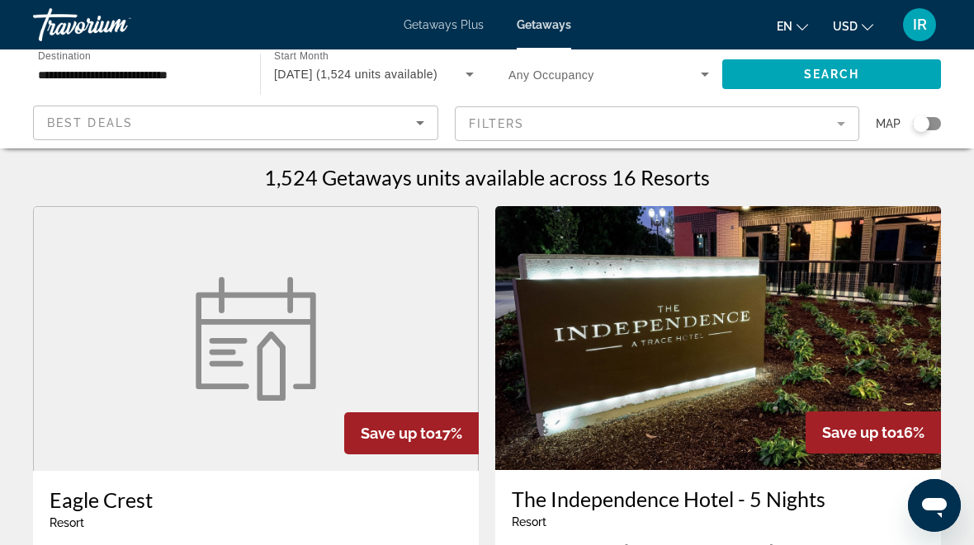
click at [848, 118] on mat-form-field "Filters" at bounding box center [657, 123] width 405 height 35
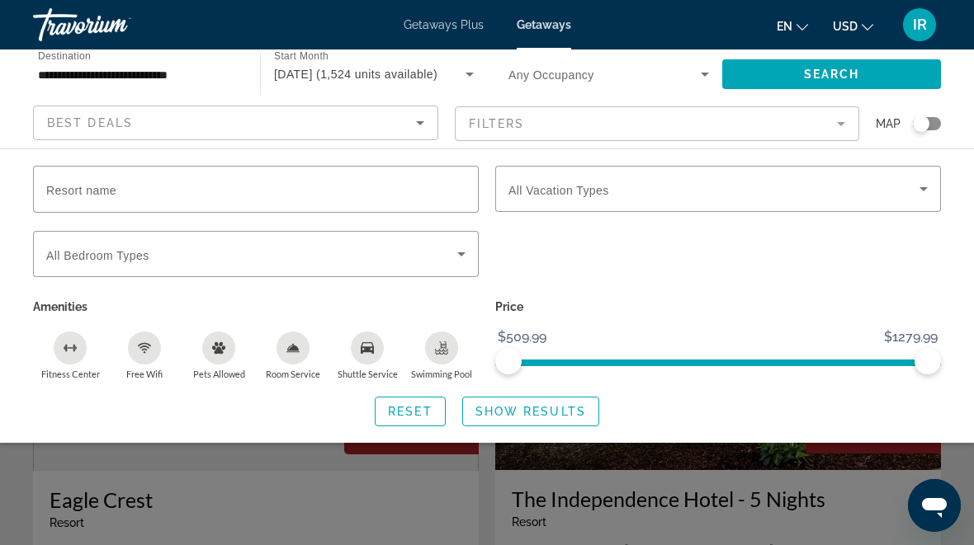
click at [331, 182] on input "Resort name" at bounding box center [255, 190] width 419 height 20
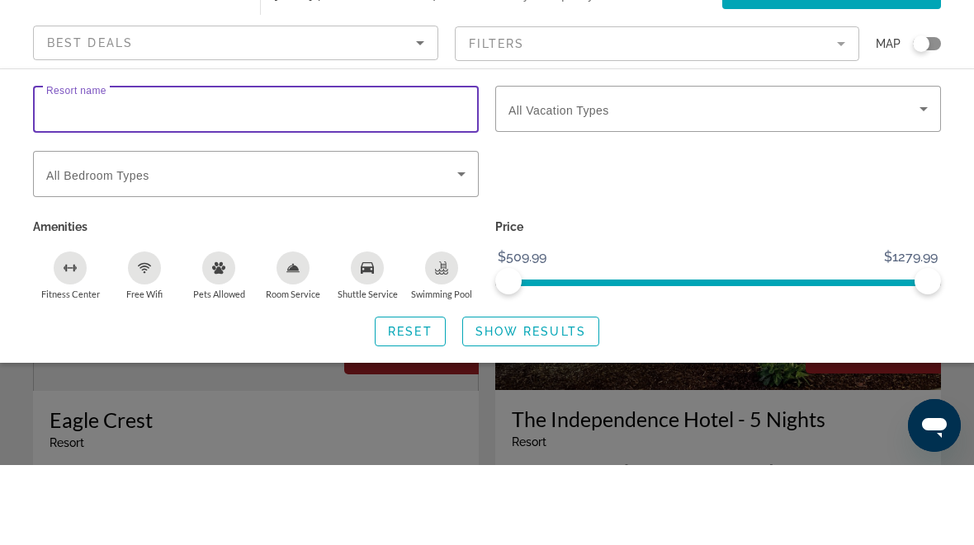
click at [335, 180] on input "Resort name" at bounding box center [255, 190] width 419 height 20
paste input "**********"
type input "**********"
click at [920, 179] on icon "Search widget" at bounding box center [923, 189] width 20 height 20
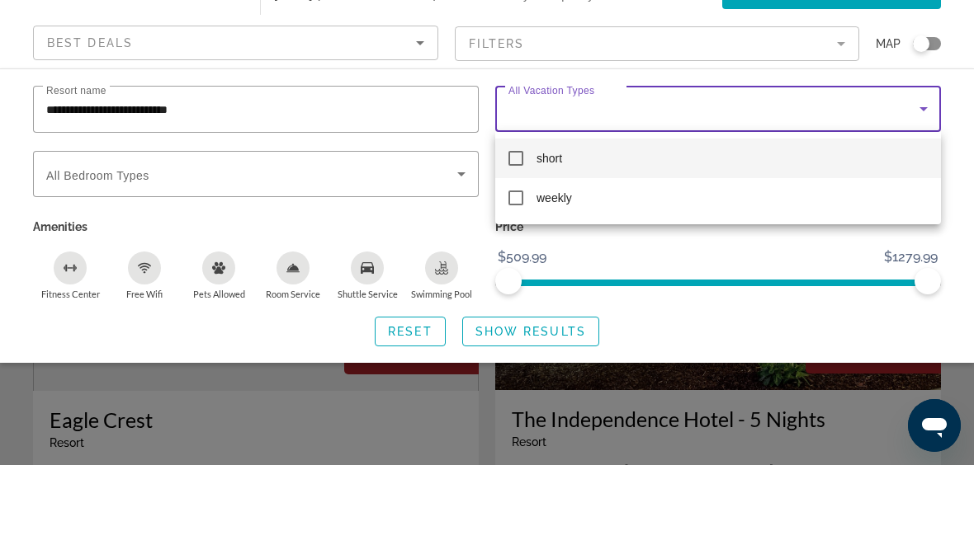
scroll to position [80, 0]
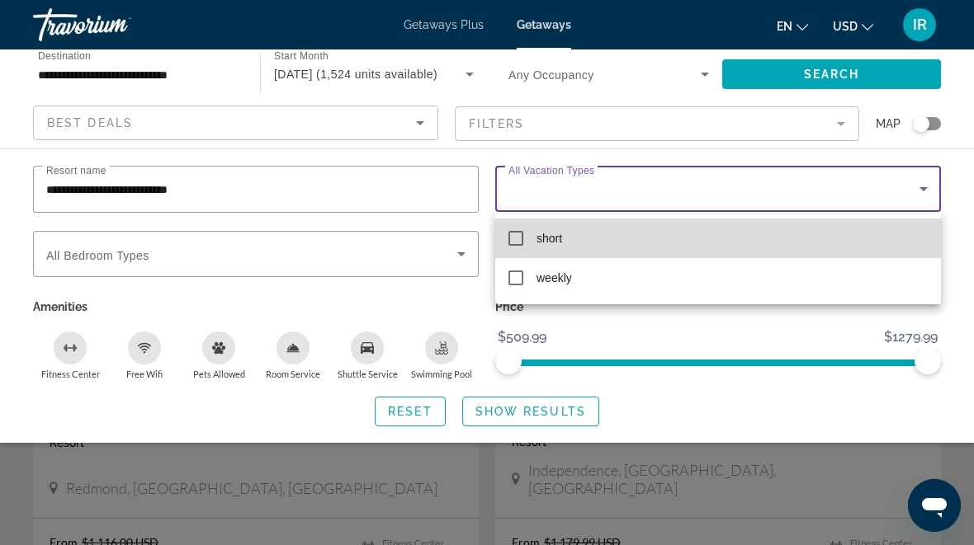
click at [514, 235] on mat-pseudo-checkbox at bounding box center [515, 238] width 15 height 15
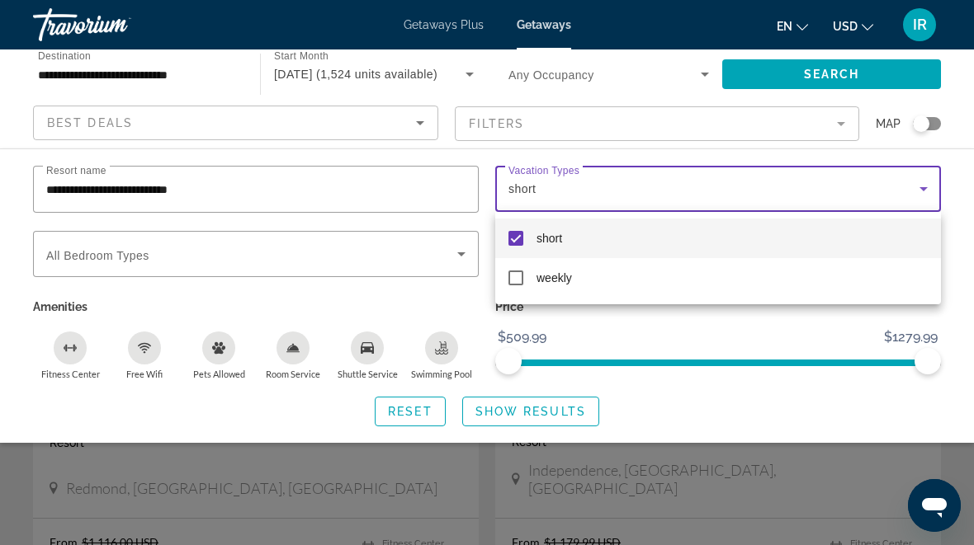
click at [550, 408] on div at bounding box center [487, 272] width 974 height 545
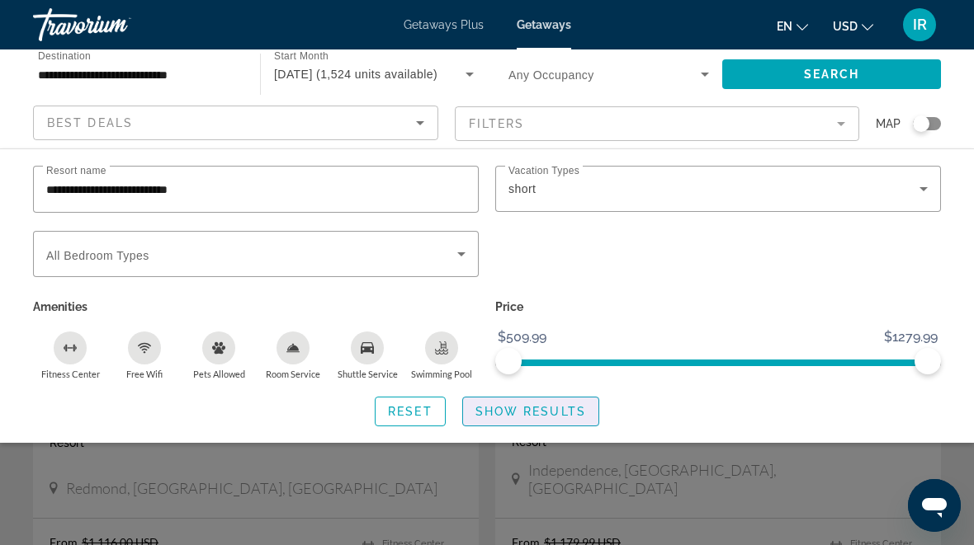
click at [583, 394] on span "Search widget" at bounding box center [530, 412] width 135 height 40
